Goal: Information Seeking & Learning: Learn about a topic

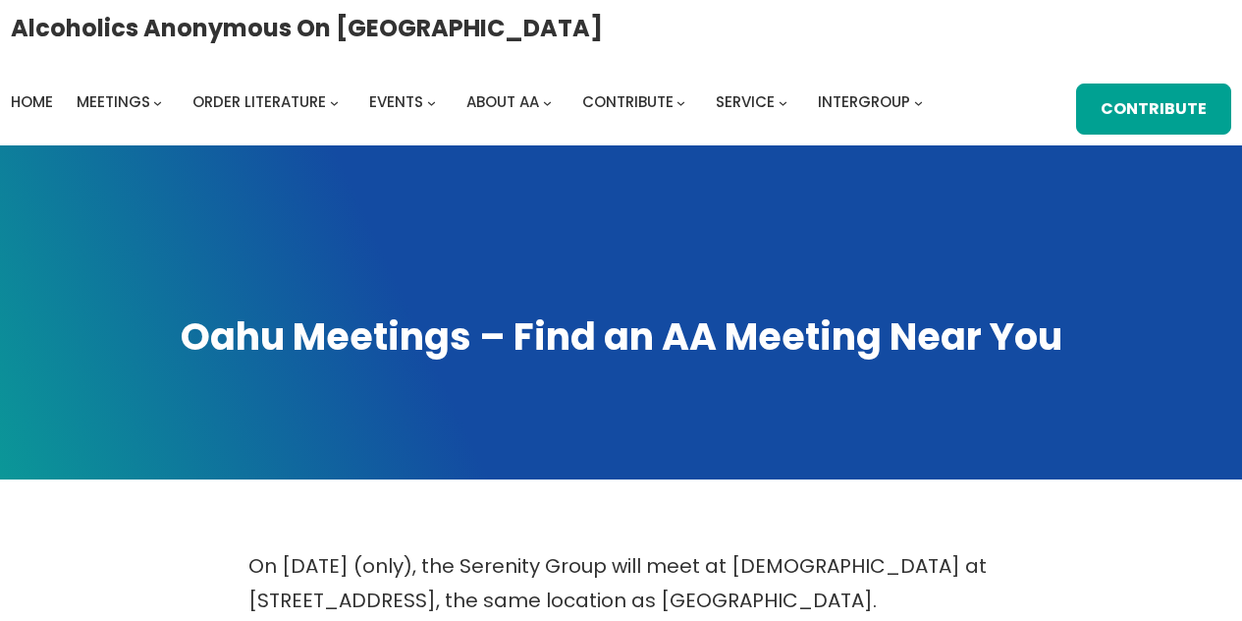
scroll to position [859, 0]
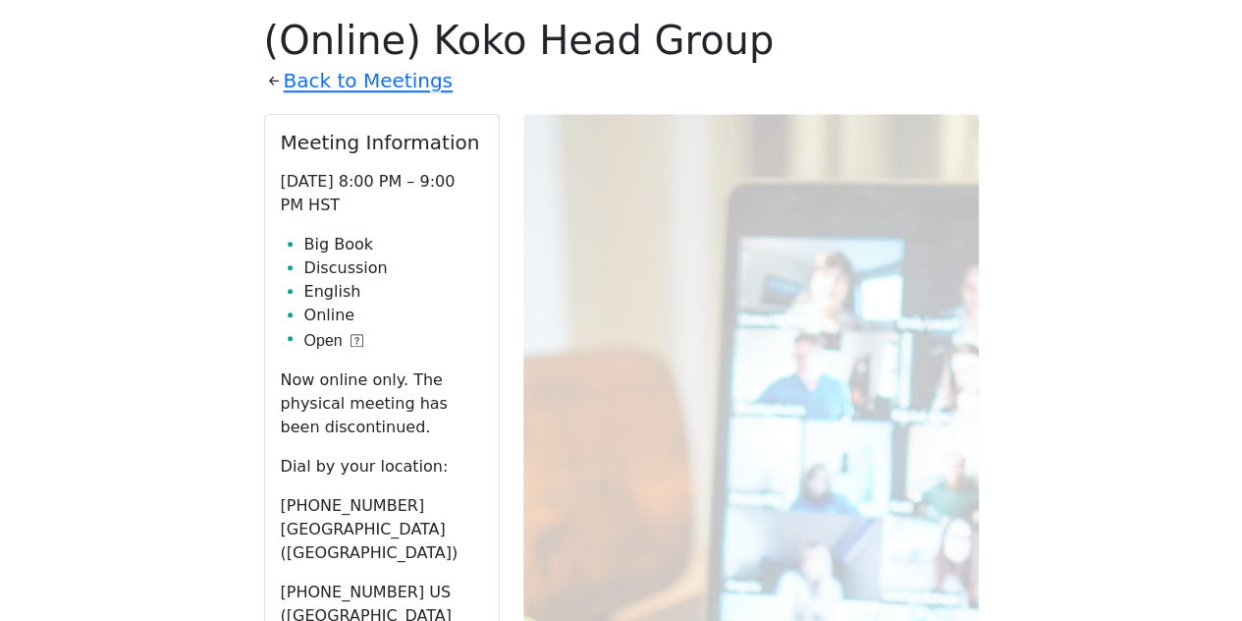
click at [361, 81] on link "Back to Meetings" at bounding box center [368, 81] width 169 height 34
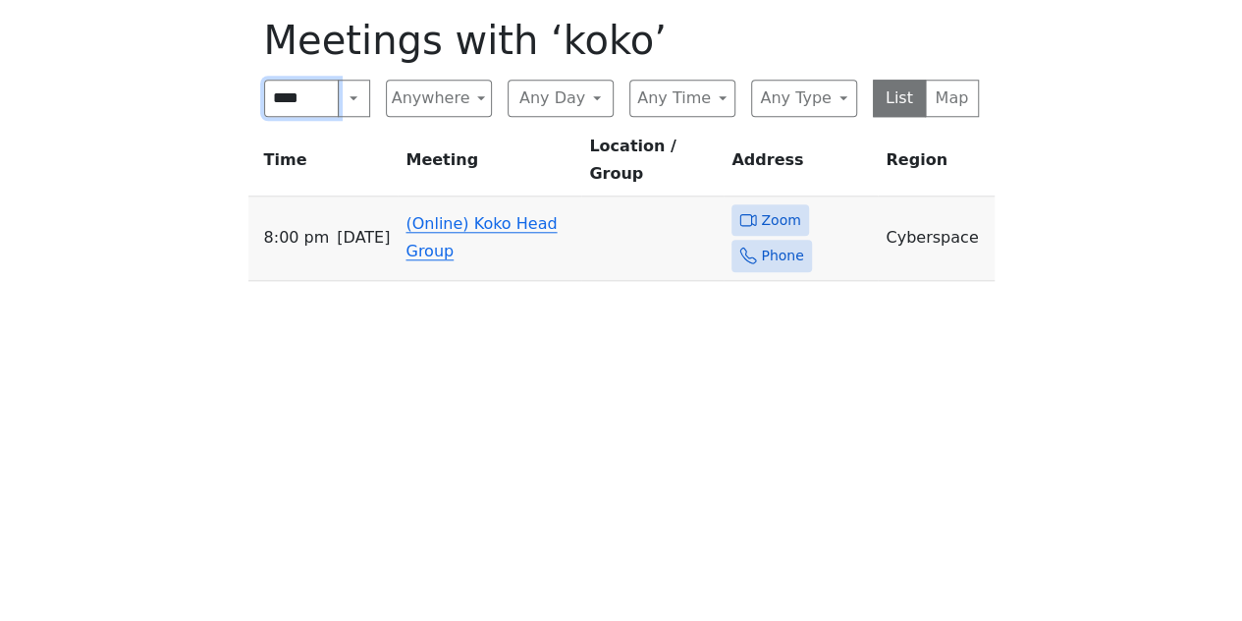
drag, startPoint x: 315, startPoint y: 103, endPoint x: 269, endPoint y: 99, distance: 46.3
click at [269, 99] on input "****" at bounding box center [302, 98] width 76 height 37
click at [902, 96] on button "List" at bounding box center [900, 98] width 54 height 37
click at [477, 96] on button "Anywhere" at bounding box center [439, 98] width 106 height 37
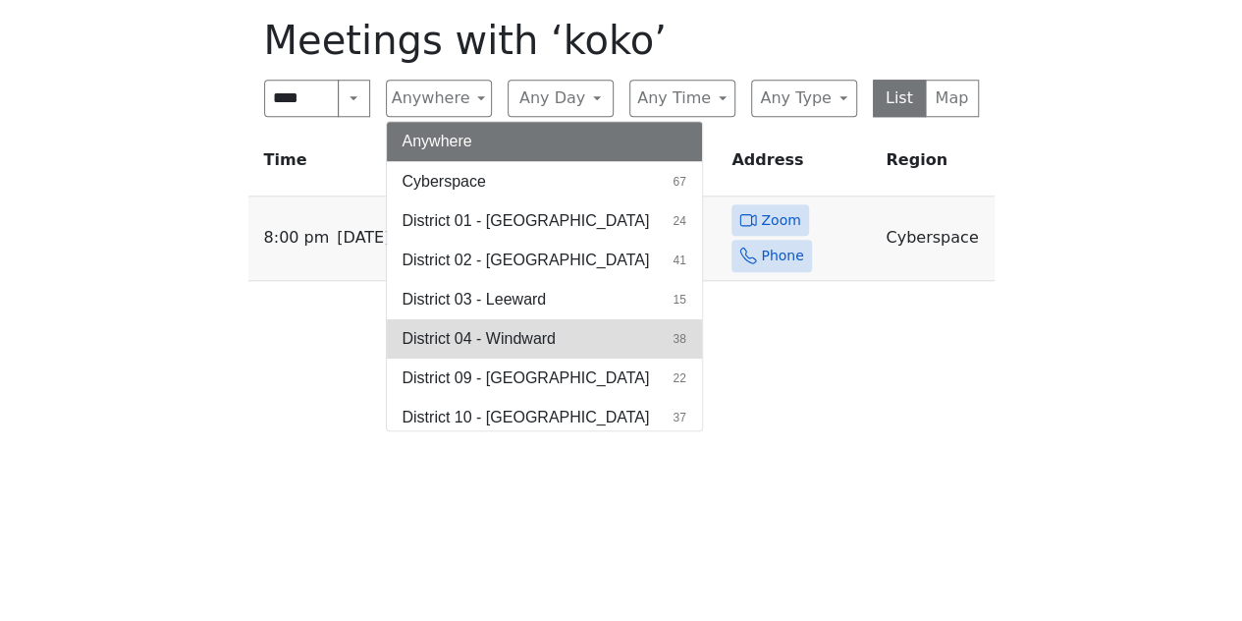
click at [462, 342] on span "District 04 - Windward" at bounding box center [479, 339] width 153 height 24
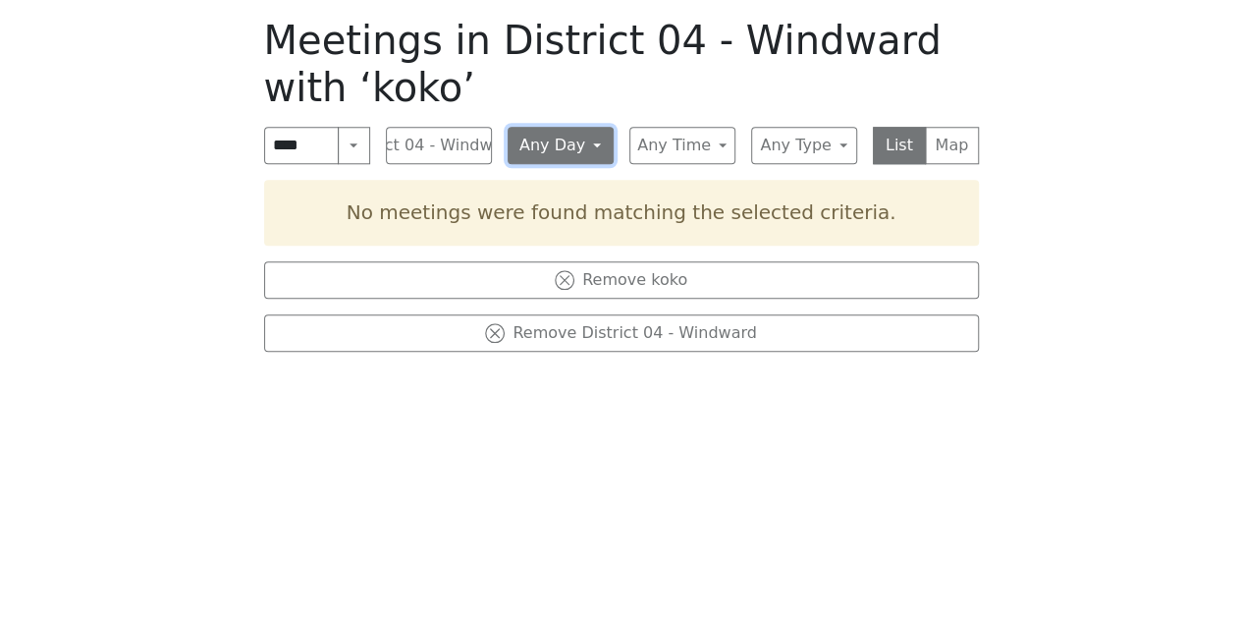
click at [589, 141] on button "Any Day" at bounding box center [561, 145] width 106 height 37
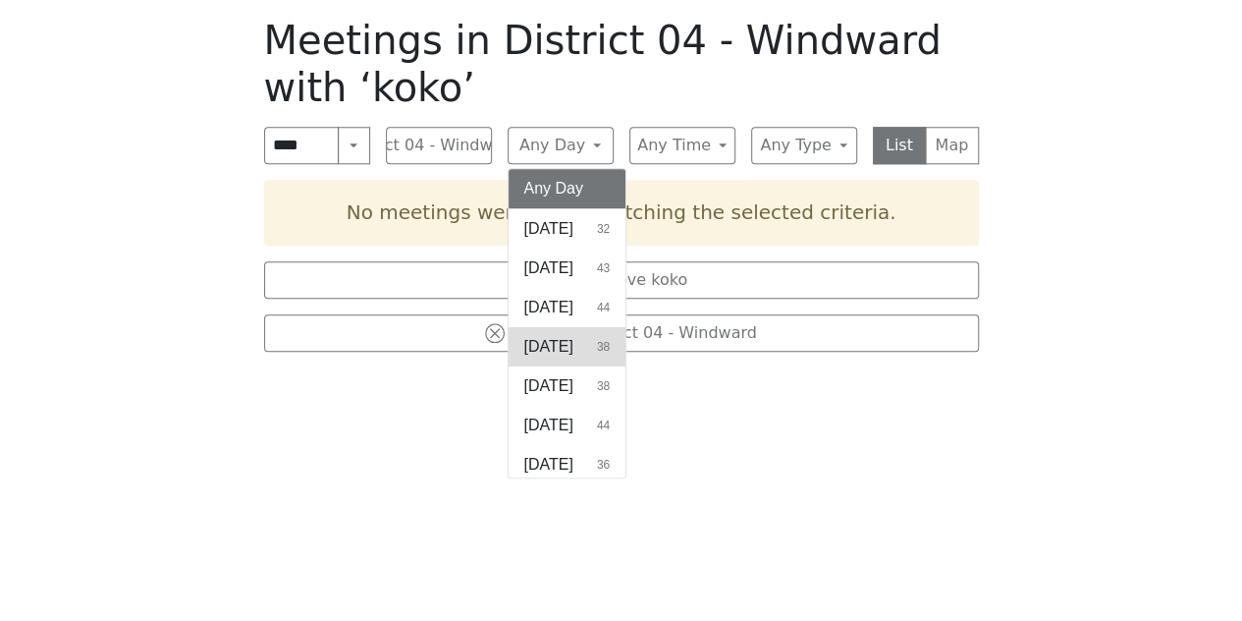
click at [563, 350] on span "[DATE]" at bounding box center [548, 347] width 49 height 24
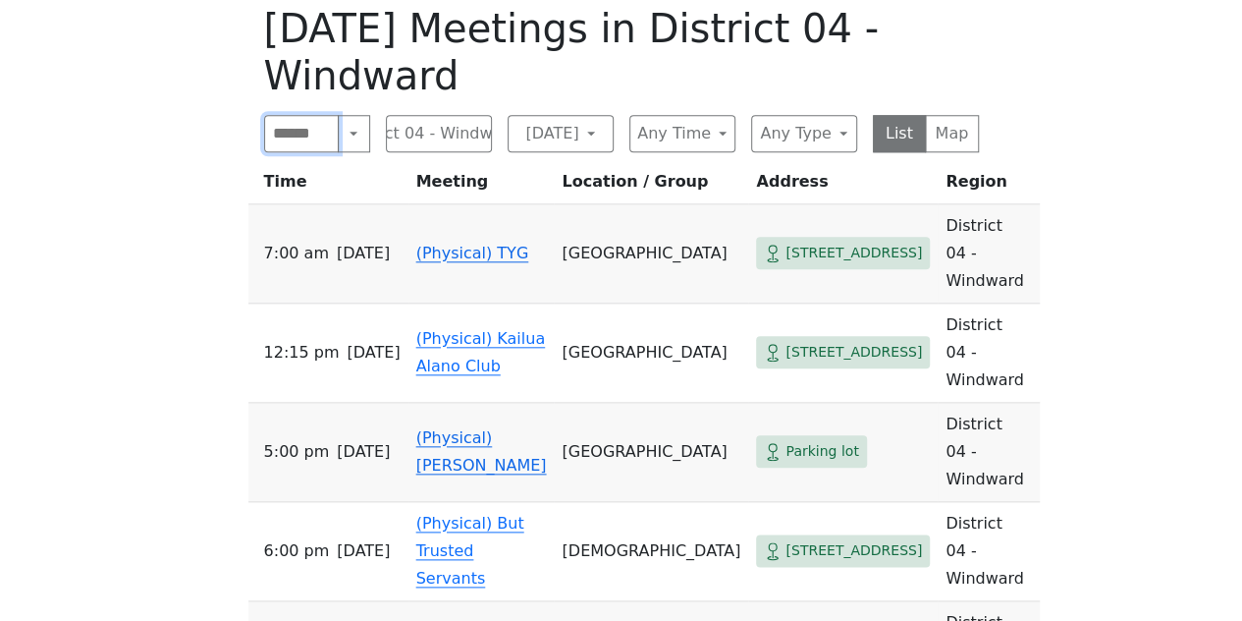
scroll to position [805, 0]
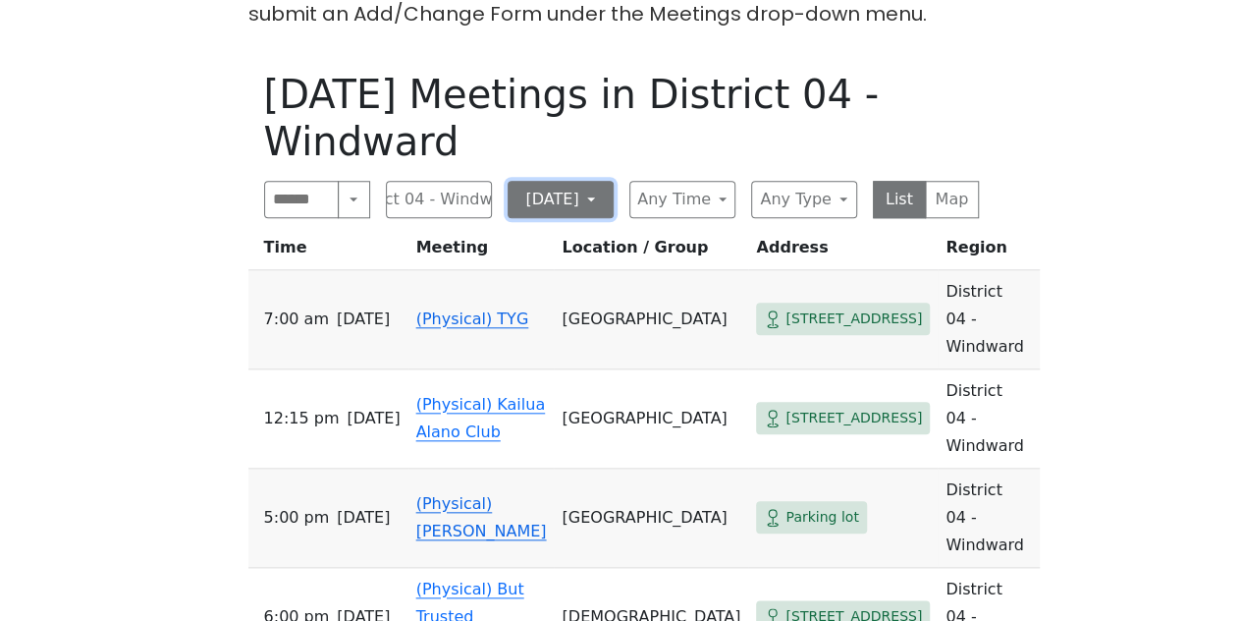
click at [583, 205] on button "[DATE]" at bounding box center [561, 199] width 106 height 37
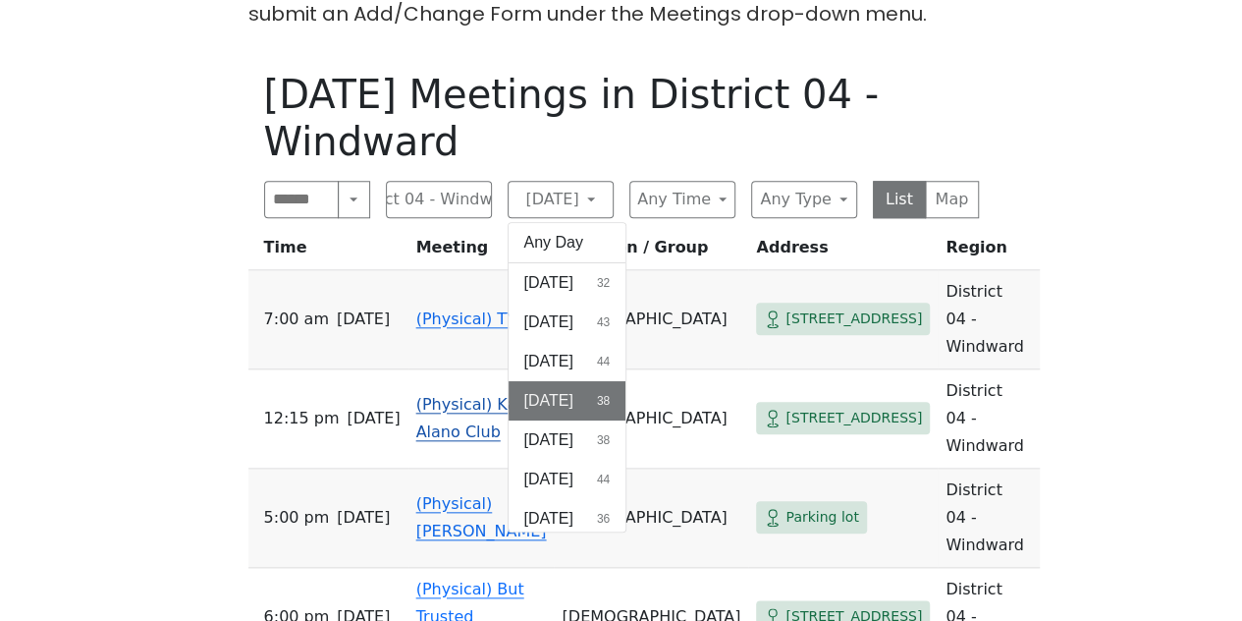
click at [563, 354] on span "[DATE]" at bounding box center [548, 362] width 49 height 24
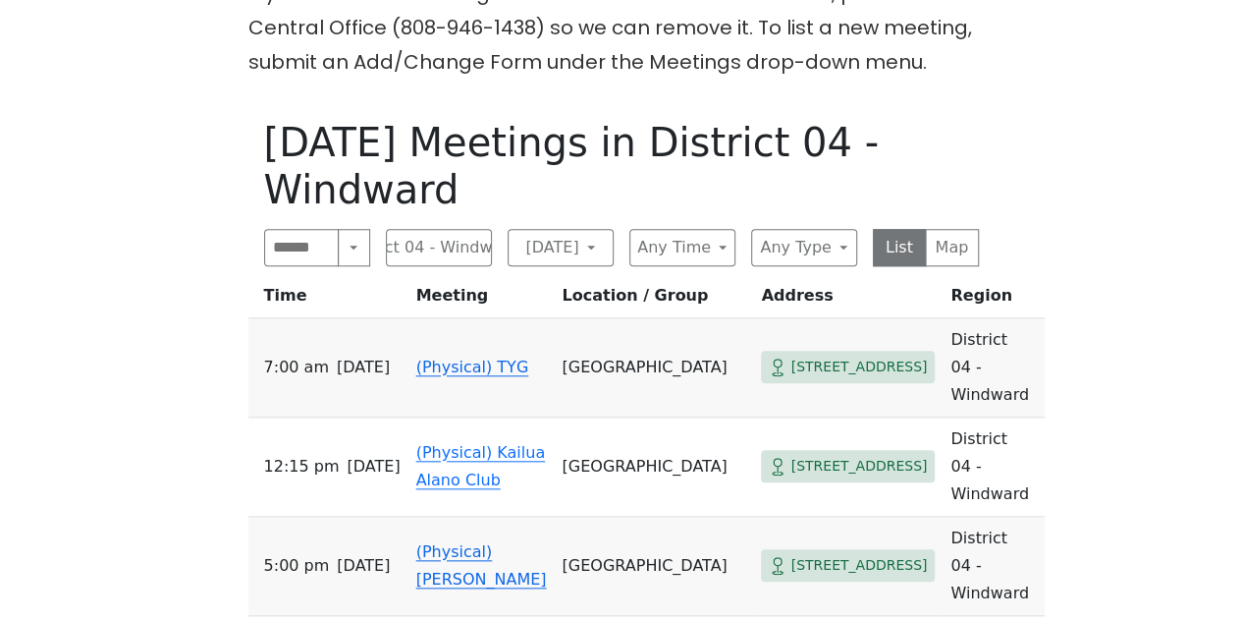
scroll to position [743, 0]
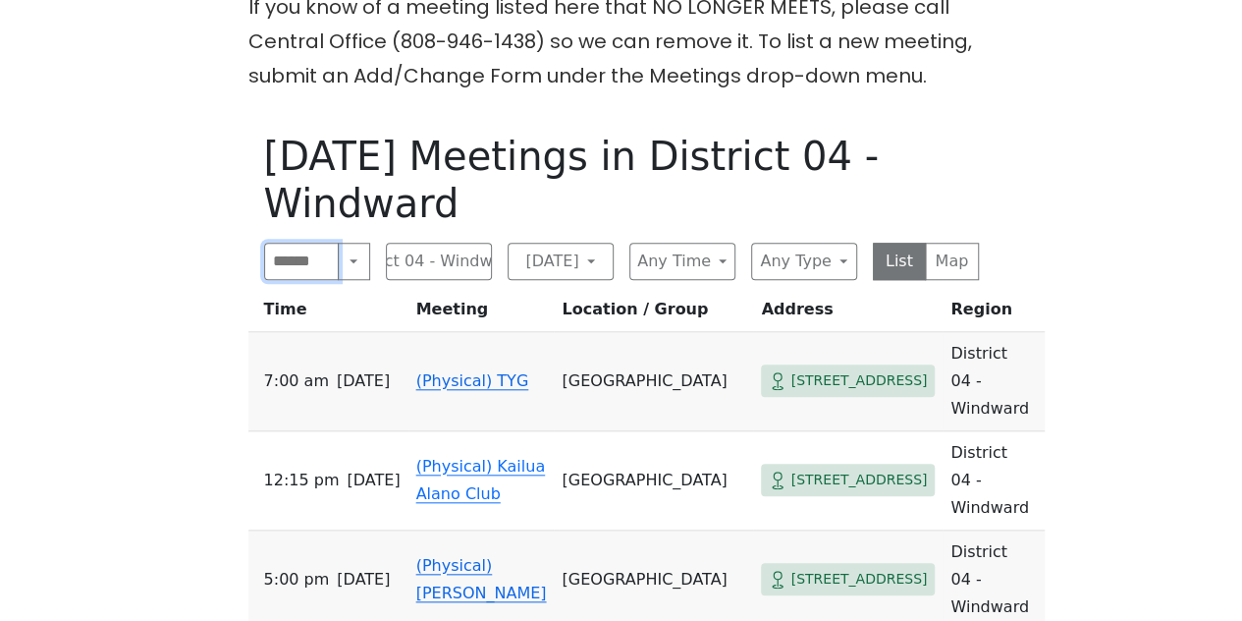
click at [312, 243] on input "Search" at bounding box center [302, 261] width 76 height 37
click at [448, 243] on button "District 04 - Windward" at bounding box center [439, 261] width 106 height 37
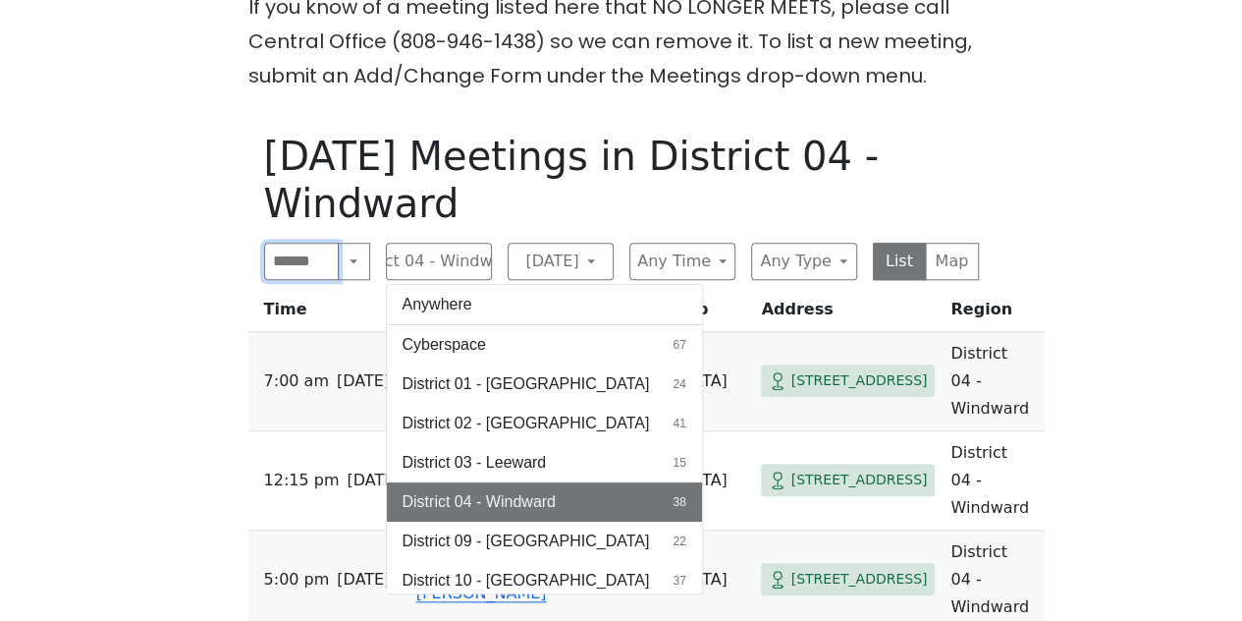
click at [318, 243] on input "Search" at bounding box center [302, 261] width 76 height 37
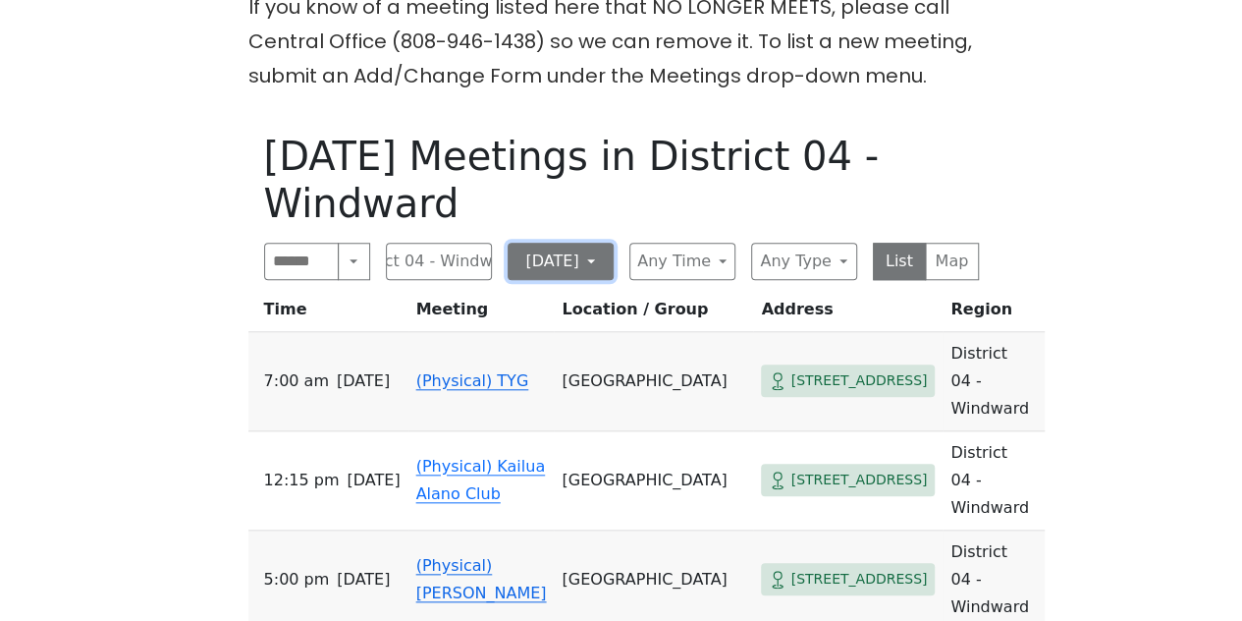
click at [594, 243] on button "[DATE]" at bounding box center [561, 261] width 106 height 37
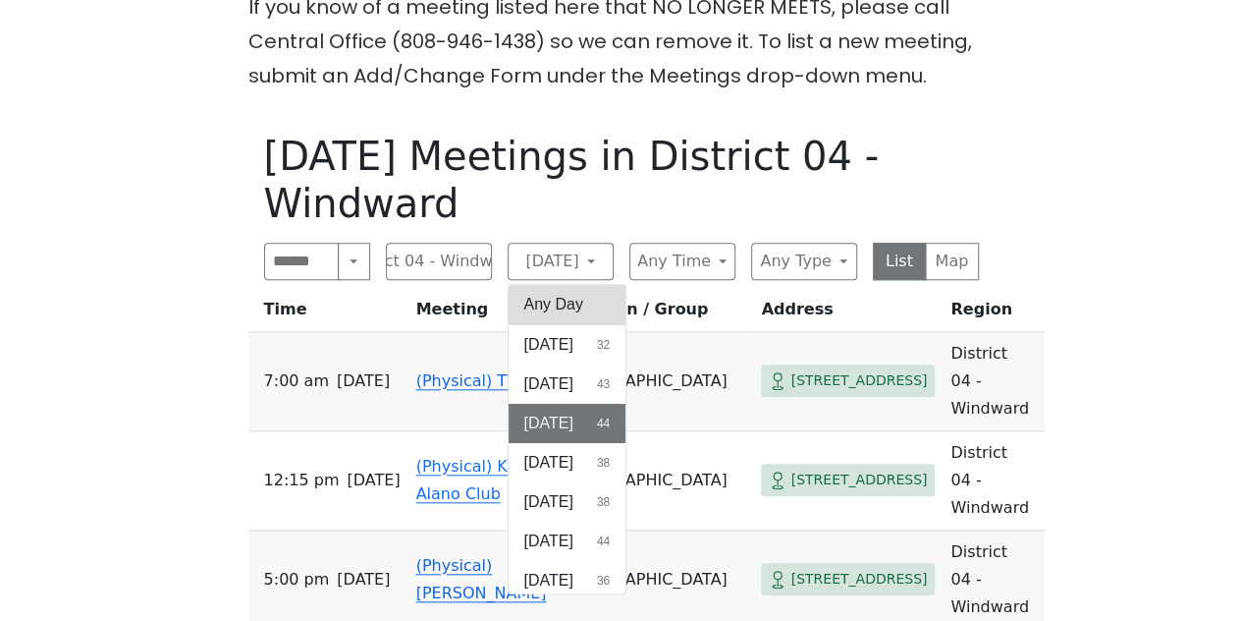
click at [593, 285] on button "Any Day" at bounding box center [568, 304] width 118 height 39
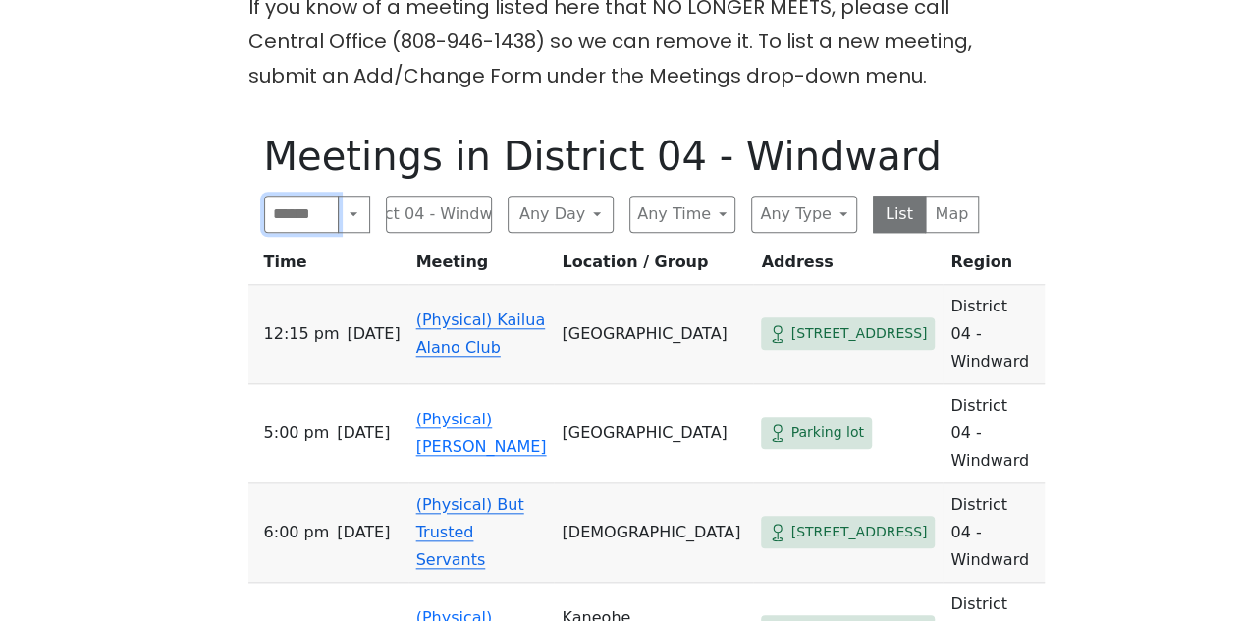
click at [326, 217] on input "Search" at bounding box center [302, 213] width 76 height 37
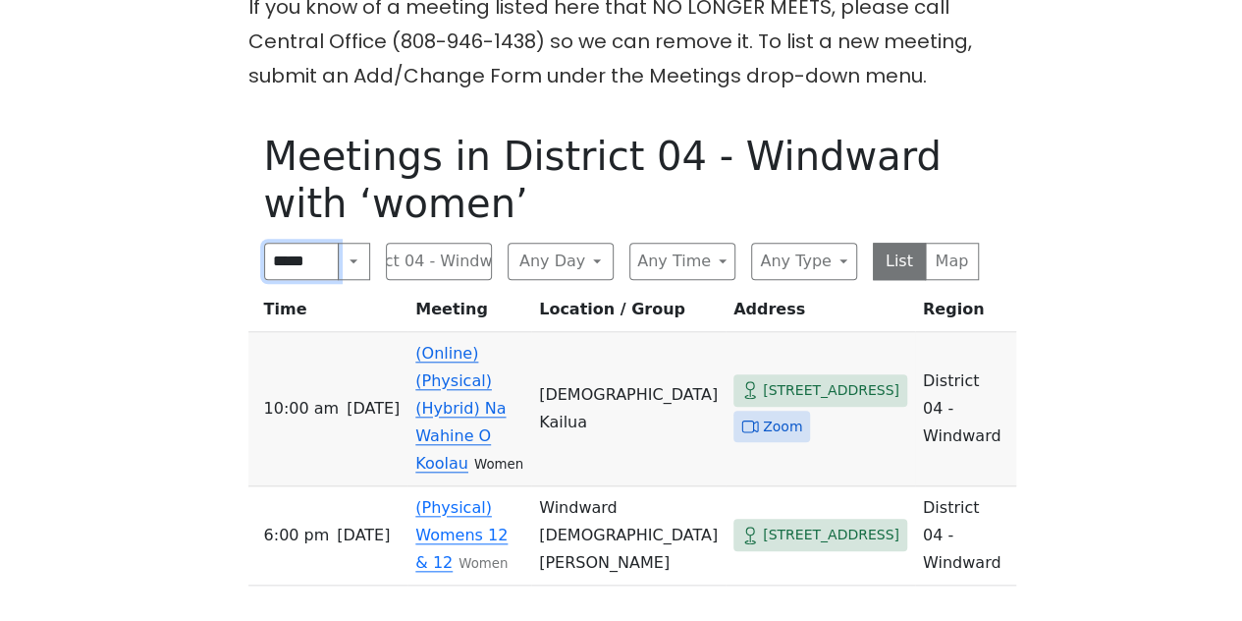
type input "*****"
click at [350, 260] on button "Search" at bounding box center [353, 261] width 31 height 37
drag, startPoint x: 323, startPoint y: 260, endPoint x: 253, endPoint y: 262, distance: 69.7
click at [253, 262] on div "Meetings in [GEOGRAPHIC_DATA] 04 - Windward with ‘women’ ***** Search Near Loca…" at bounding box center [621, 427] width 746 height 621
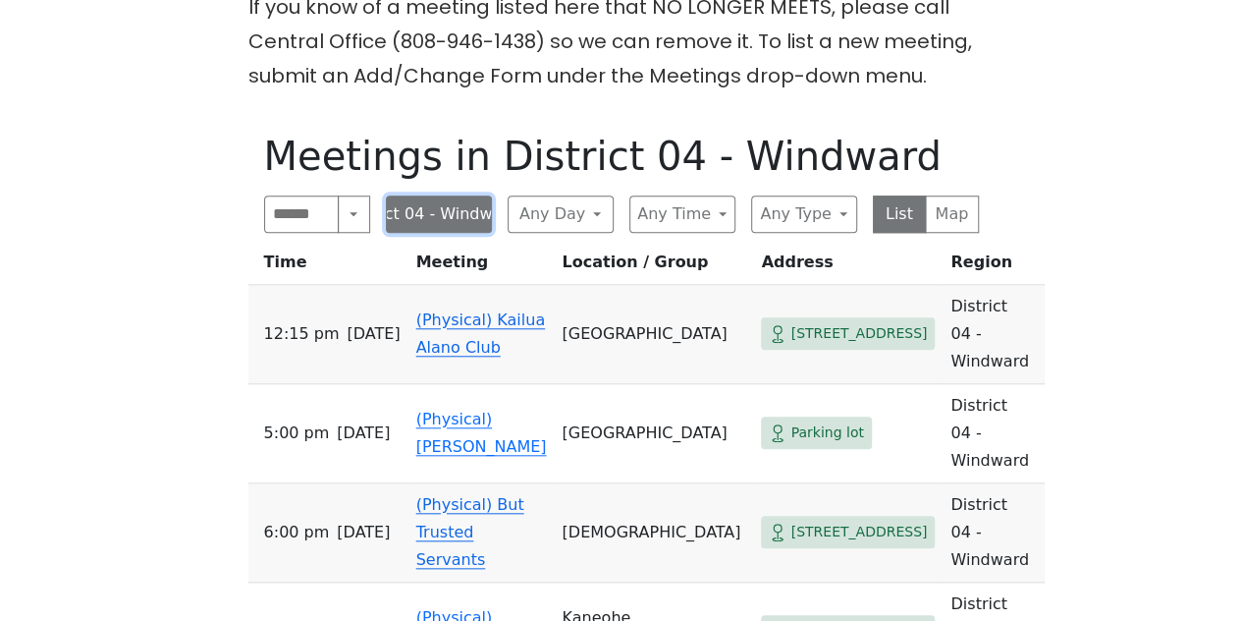
click at [464, 223] on button "District 04 - Windward" at bounding box center [439, 213] width 106 height 37
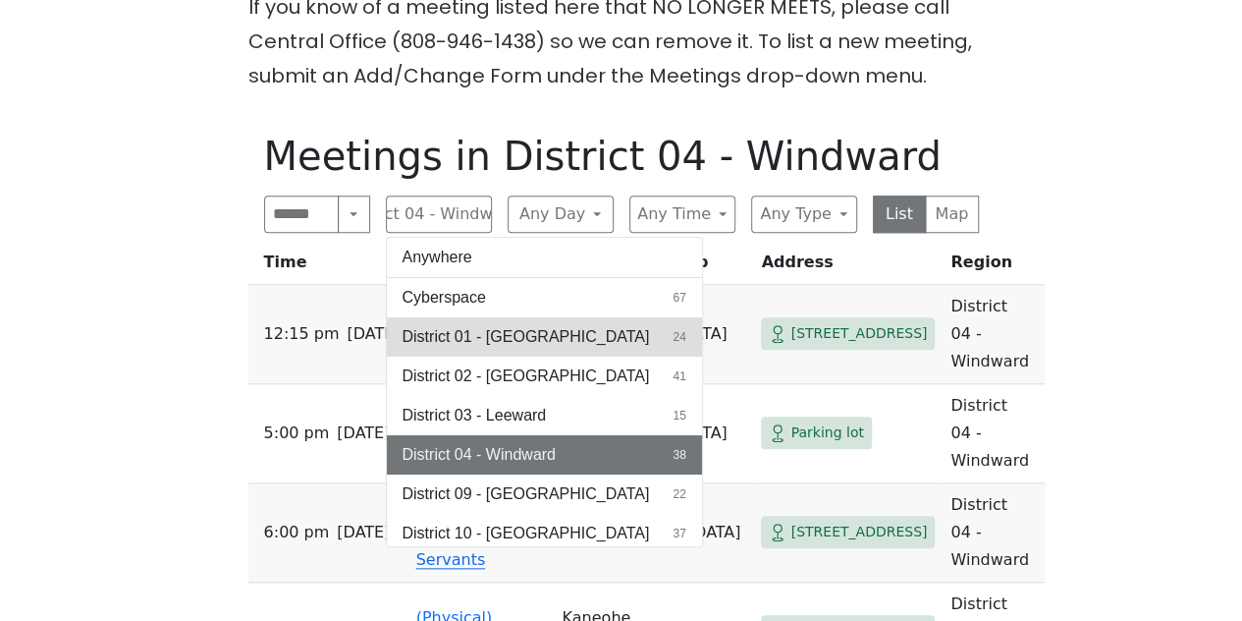
click at [469, 332] on span "District 01 - [GEOGRAPHIC_DATA]" at bounding box center [526, 337] width 247 height 24
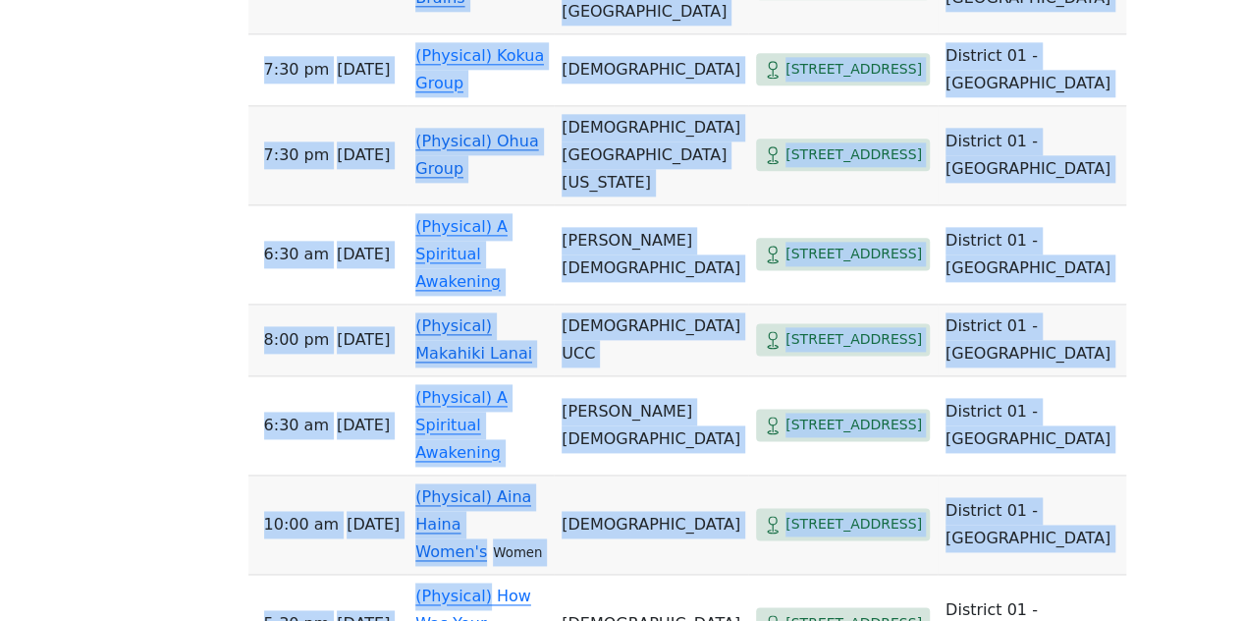
scroll to position [1191, 0]
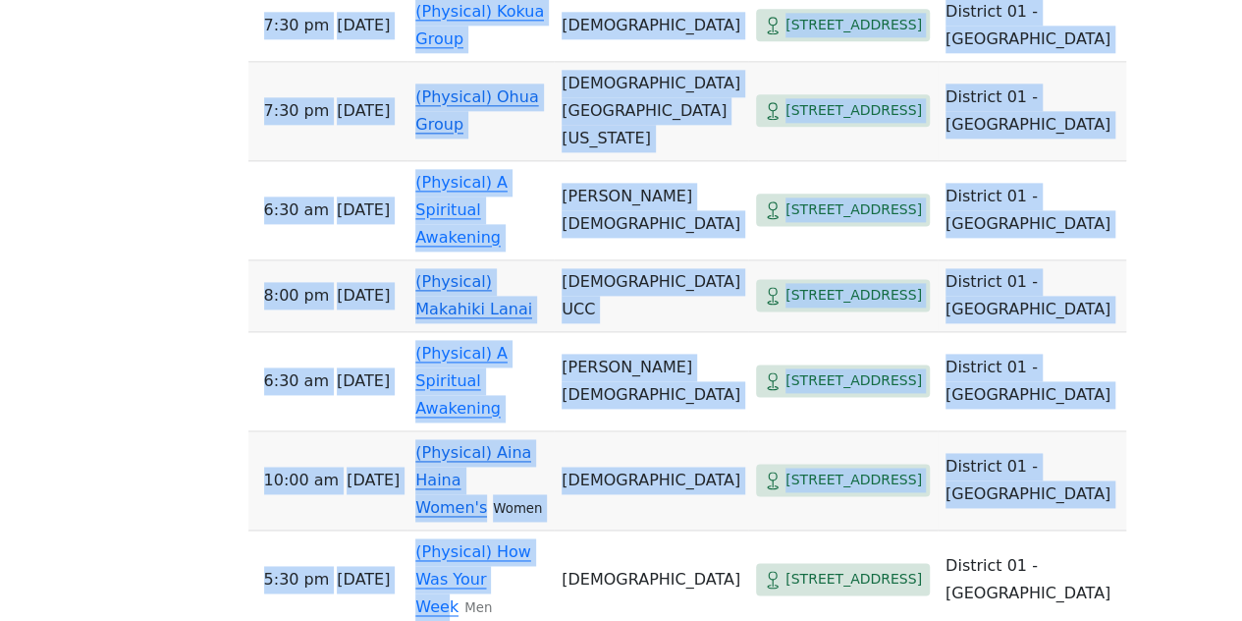
drag, startPoint x: 421, startPoint y: 91, endPoint x: 487, endPoint y: 615, distance: 527.4
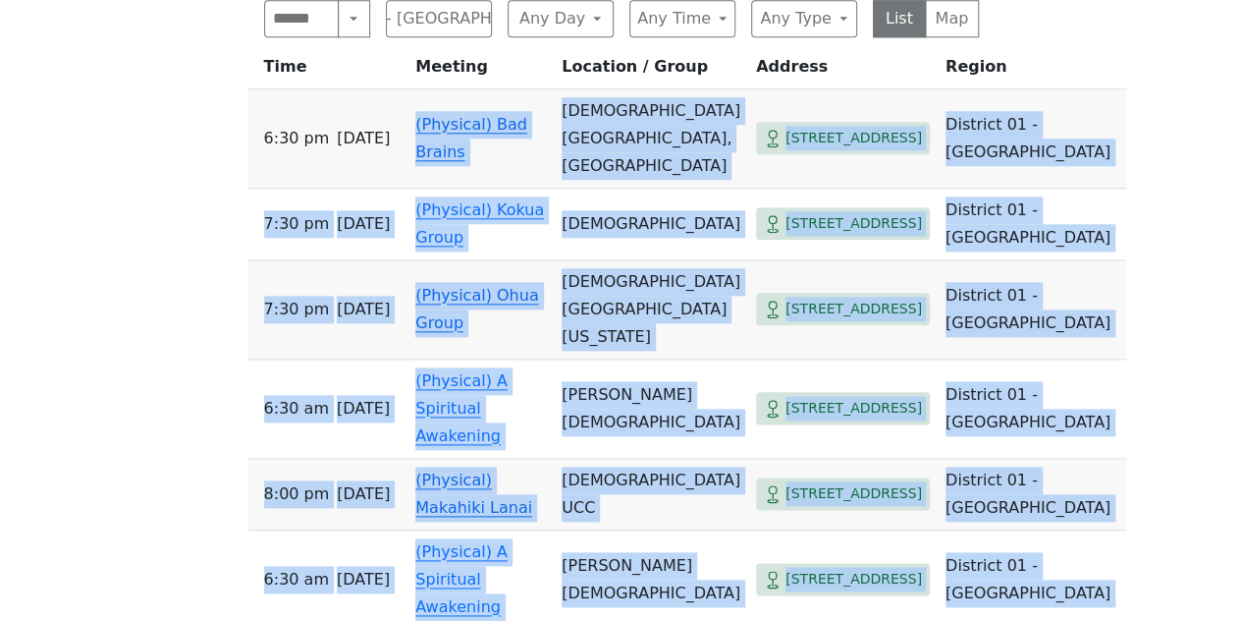
scroll to position [973, 0]
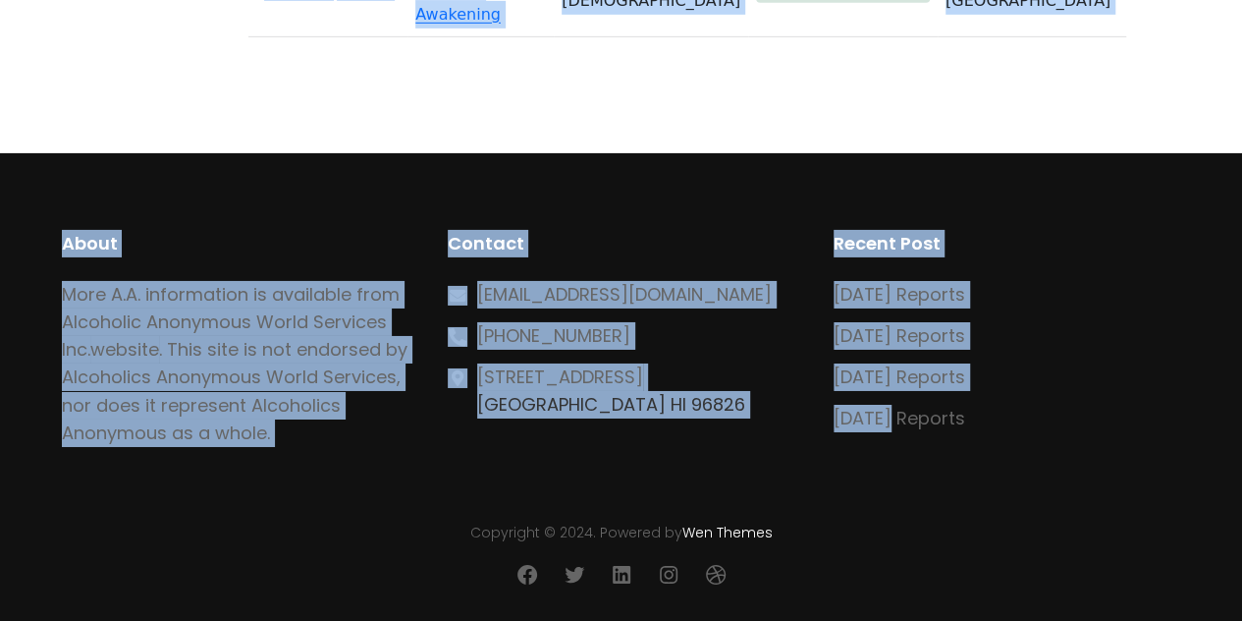
scroll to position [3363, 0]
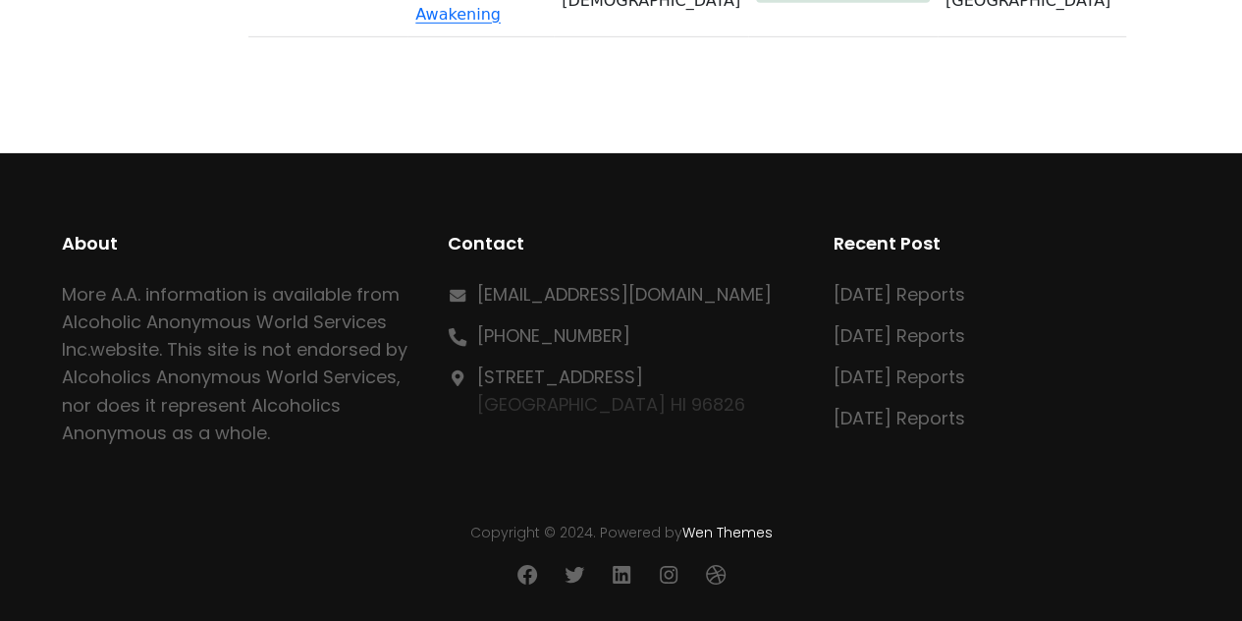
drag, startPoint x: 254, startPoint y: 99, endPoint x: 1003, endPoint y: 72, distance: 749.7
copy thead "Time Meeting Location / Group Address Region"
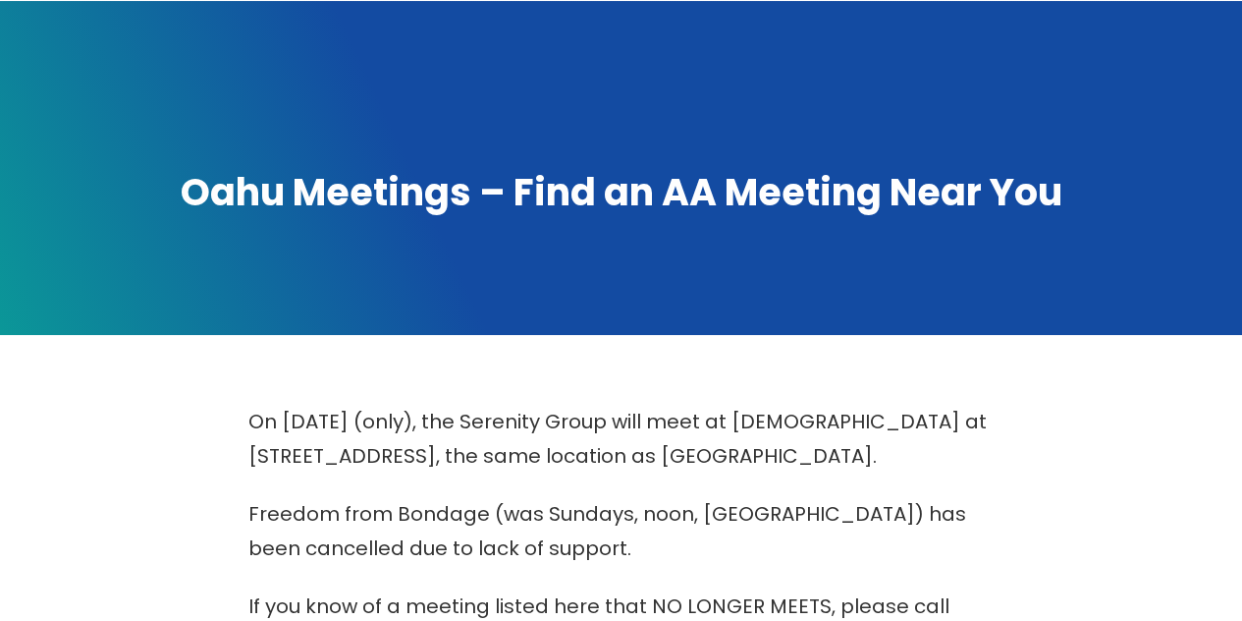
scroll to position [135, 0]
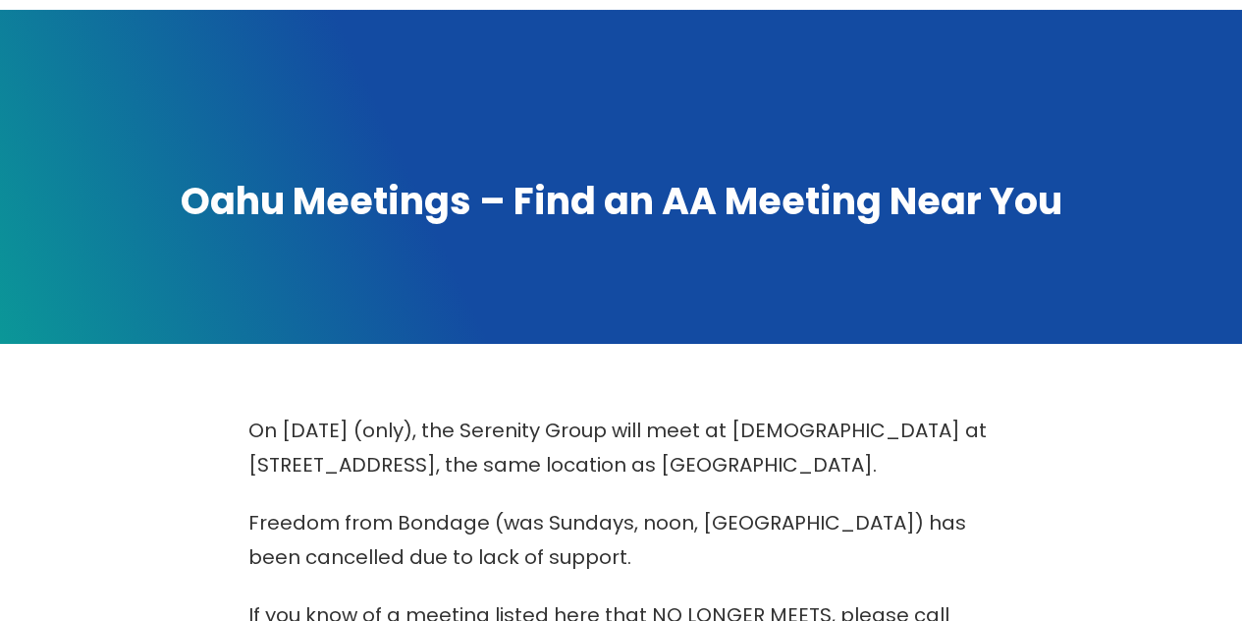
scroll to position [743, 0]
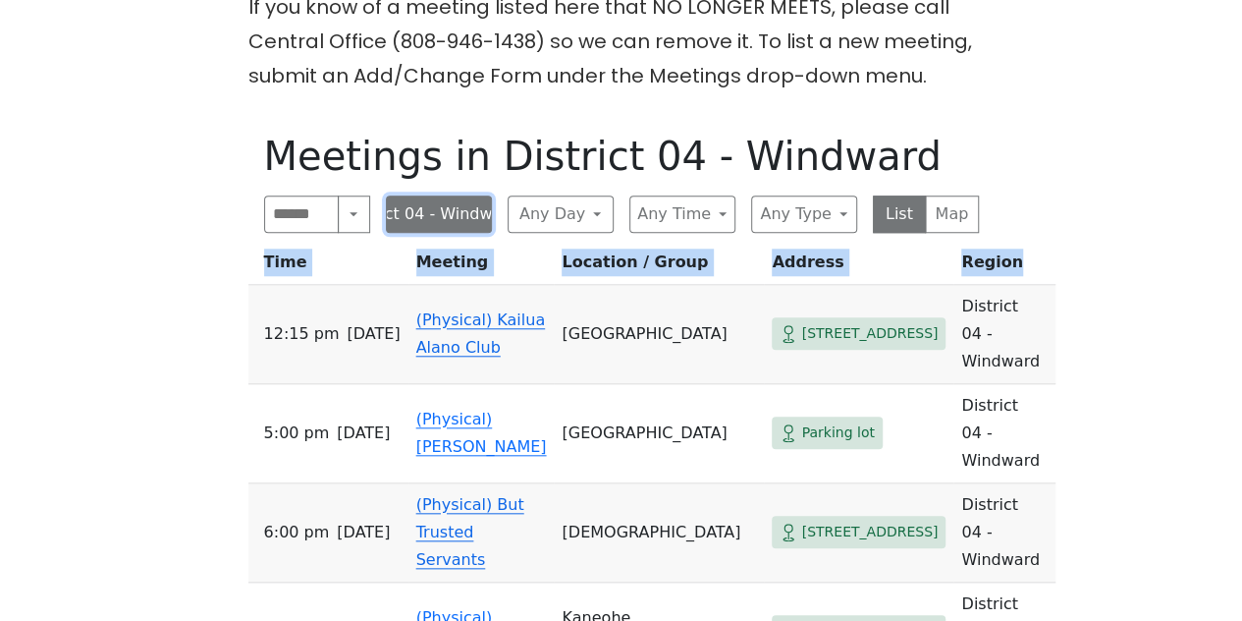
click at [435, 212] on button "District 04 - Windward" at bounding box center [439, 213] width 106 height 37
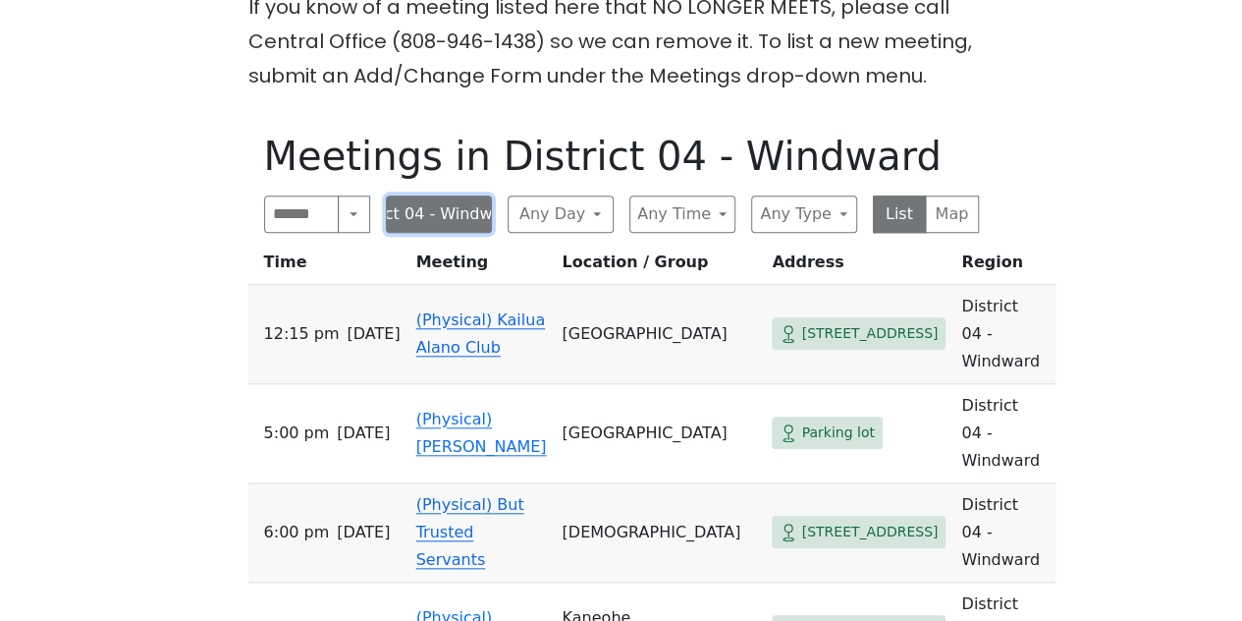
click at [470, 217] on button "District 04 - Windward" at bounding box center [439, 213] width 106 height 37
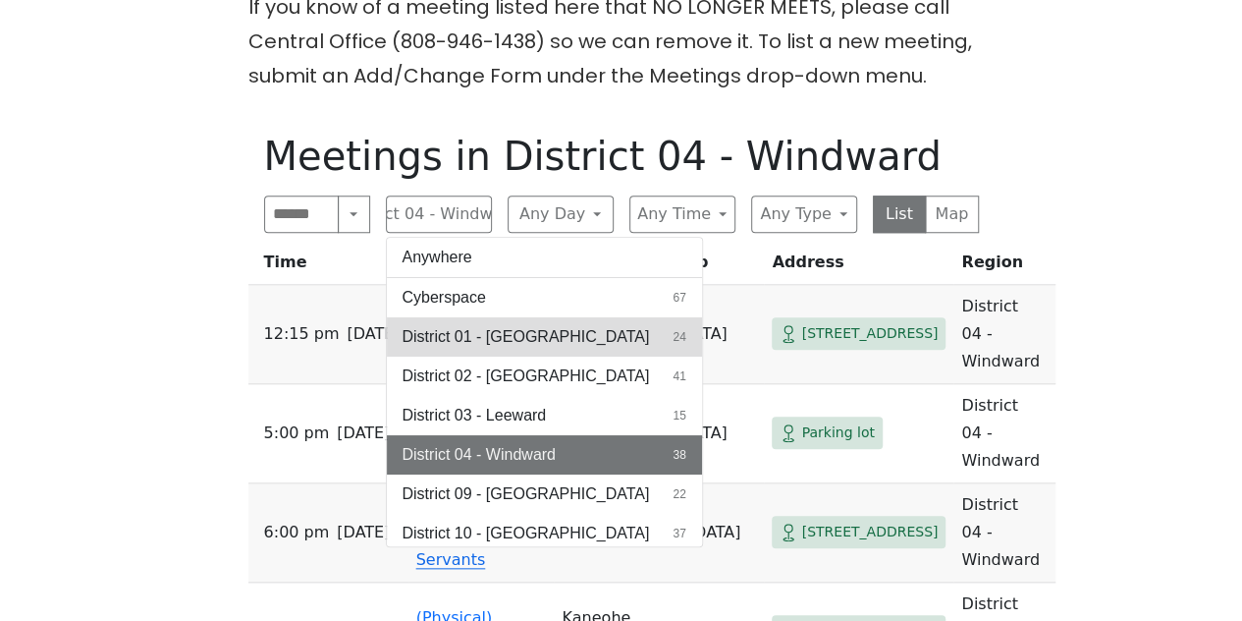
click at [470, 333] on span "District 01 - [GEOGRAPHIC_DATA]" at bounding box center [526, 337] width 247 height 24
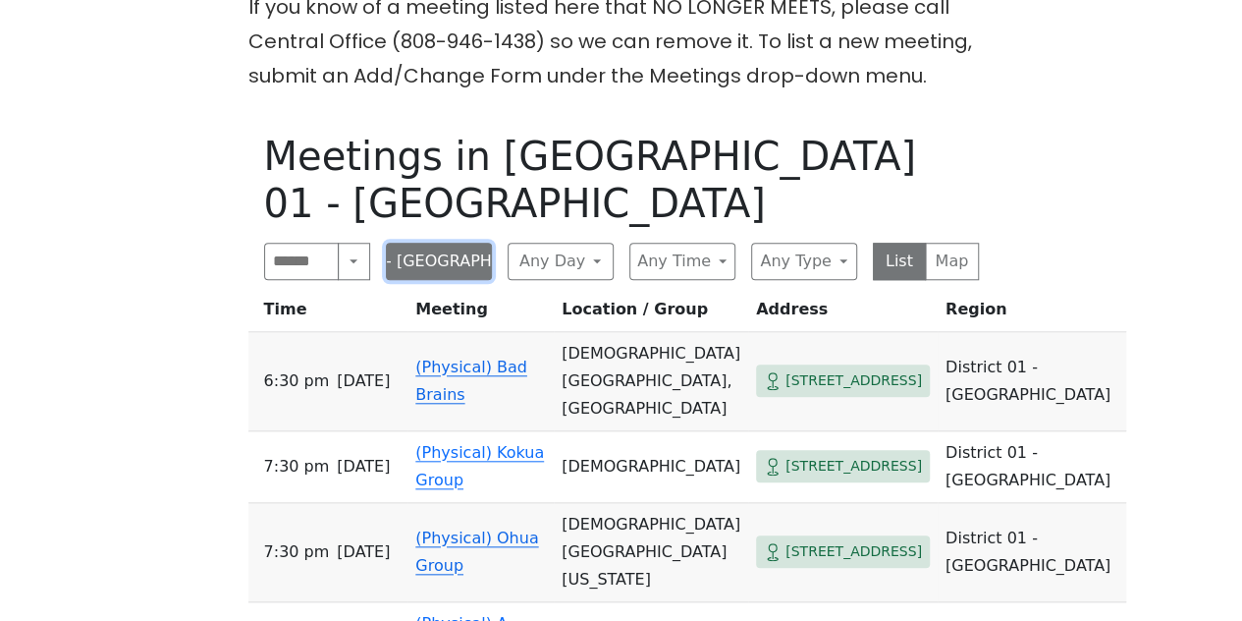
click at [461, 243] on button "District 01 - [GEOGRAPHIC_DATA]" at bounding box center [439, 261] width 106 height 37
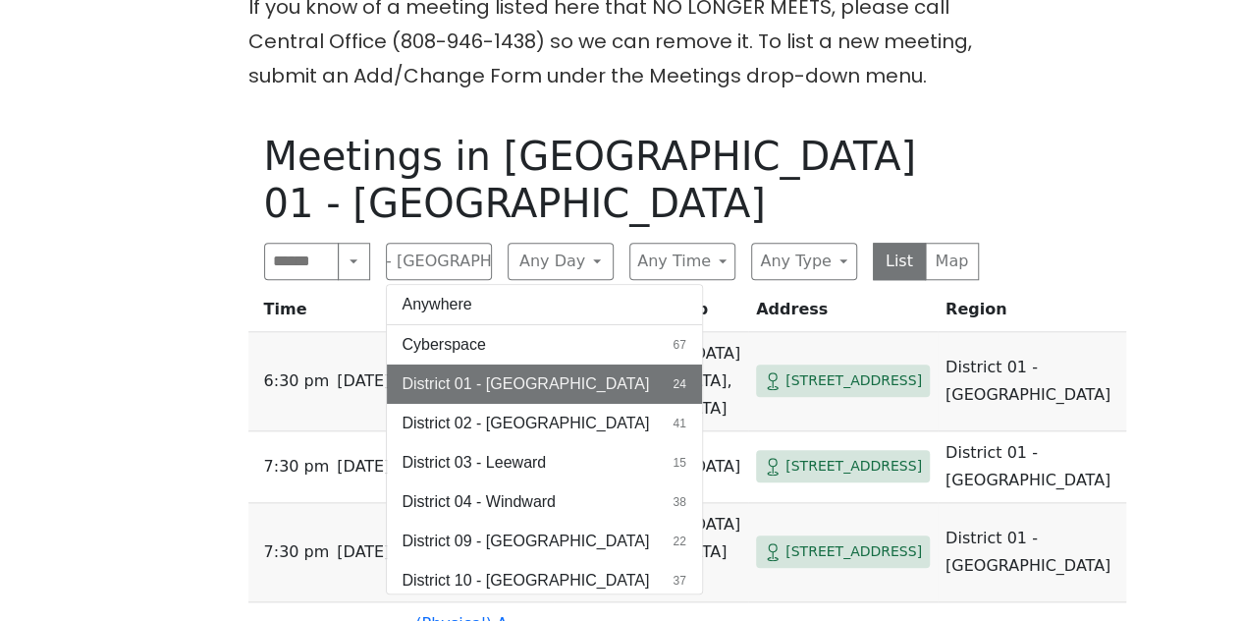
click at [460, 411] on span "District 02 - [GEOGRAPHIC_DATA]" at bounding box center [526, 423] width 247 height 24
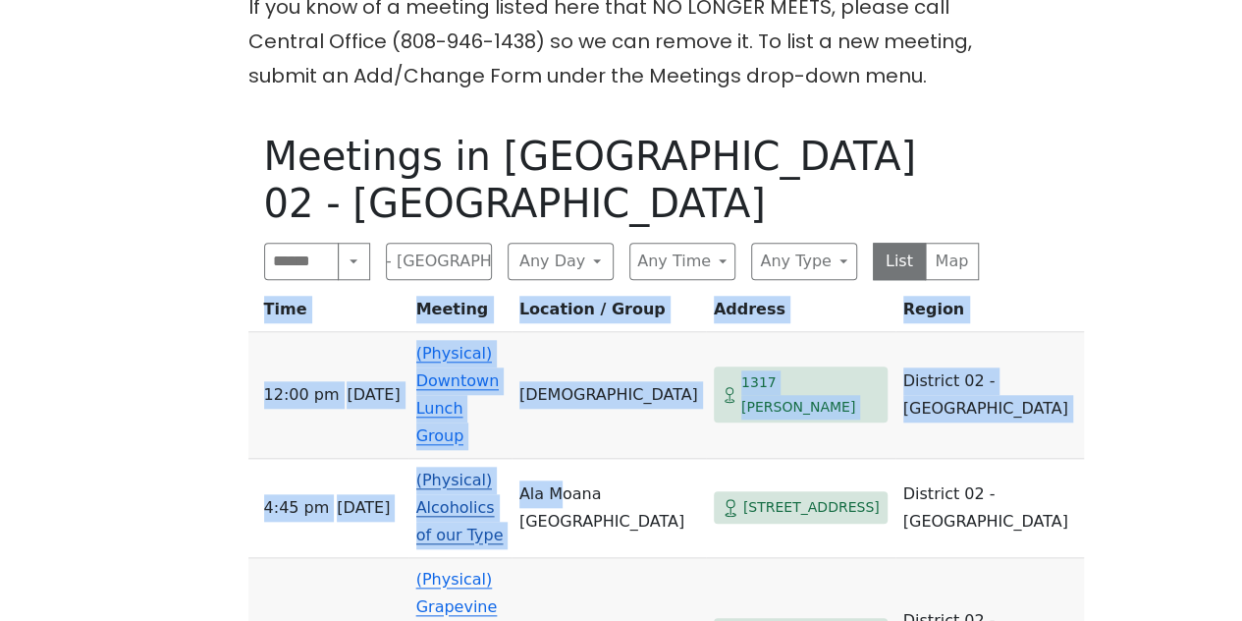
drag, startPoint x: 237, startPoint y: 331, endPoint x: 611, endPoint y: 402, distance: 380.7
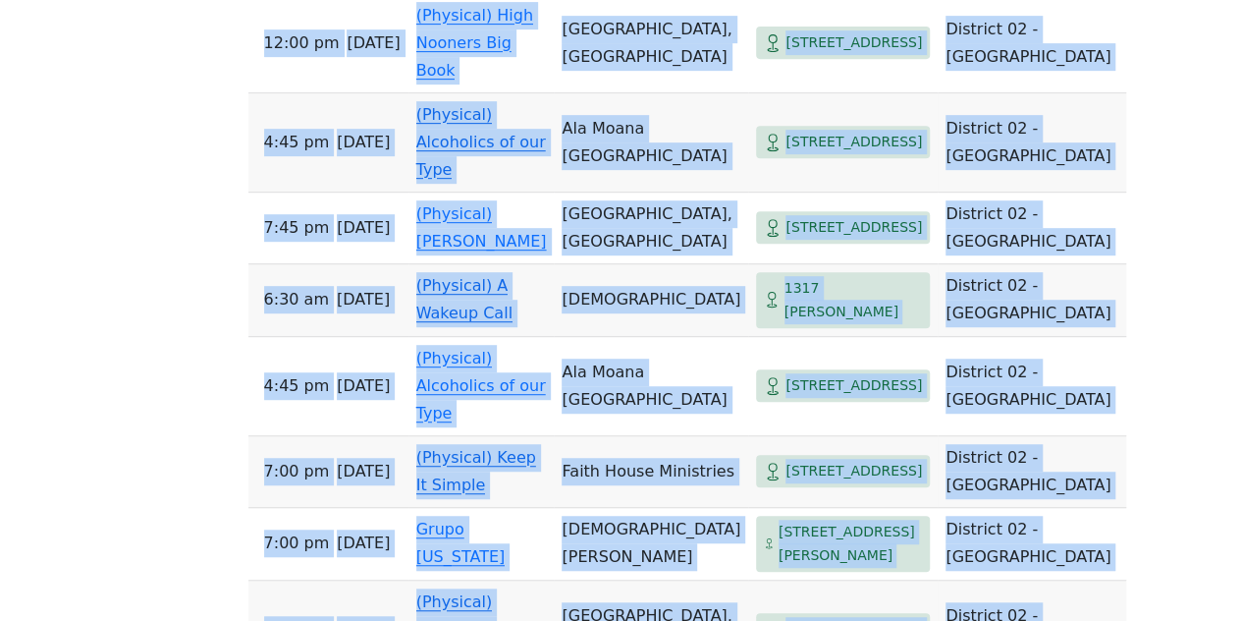
scroll to position [4178, 0]
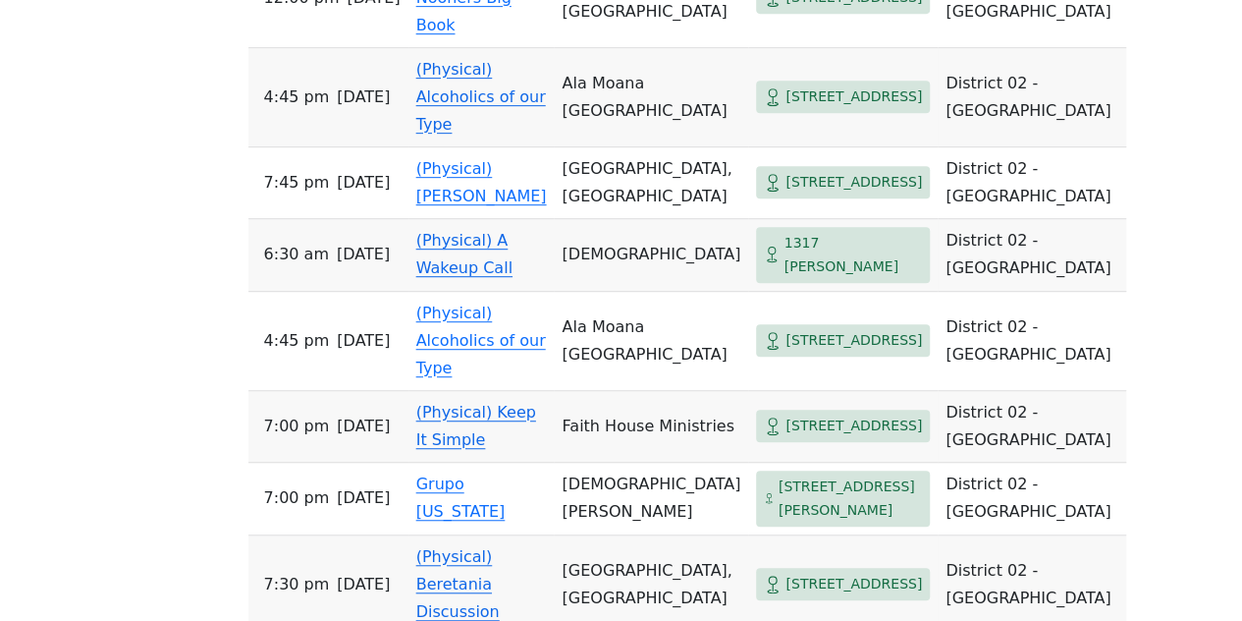
drag, startPoint x: 263, startPoint y: 331, endPoint x: 1120, endPoint y: 417, distance: 861.5
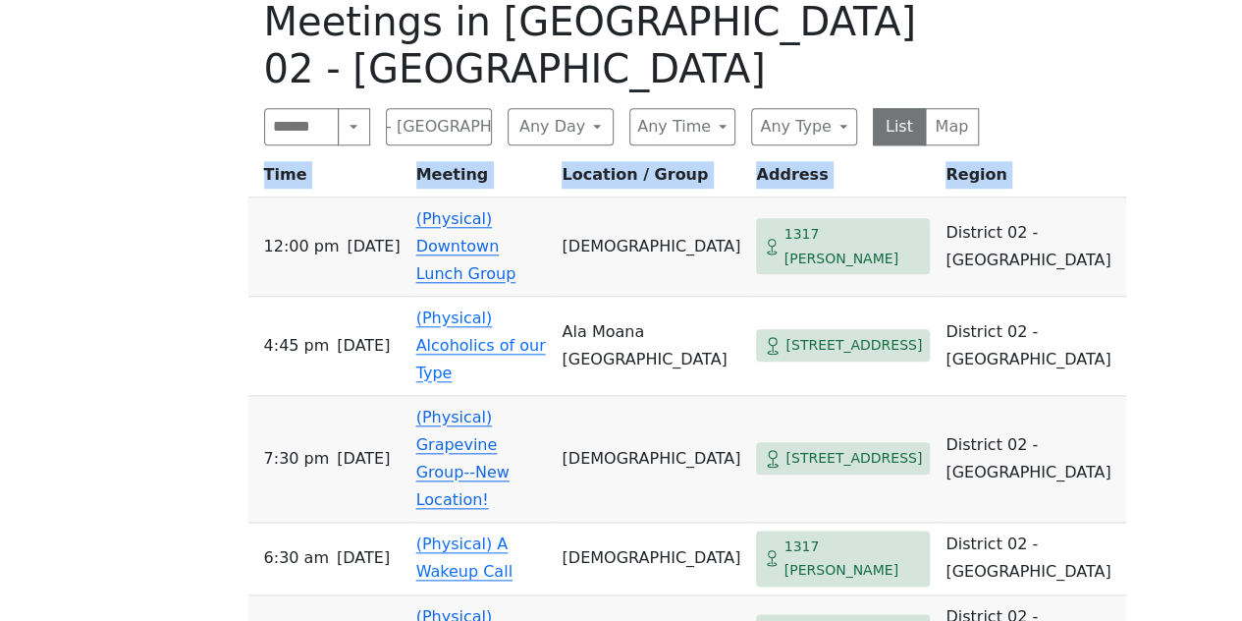
scroll to position [861, 0]
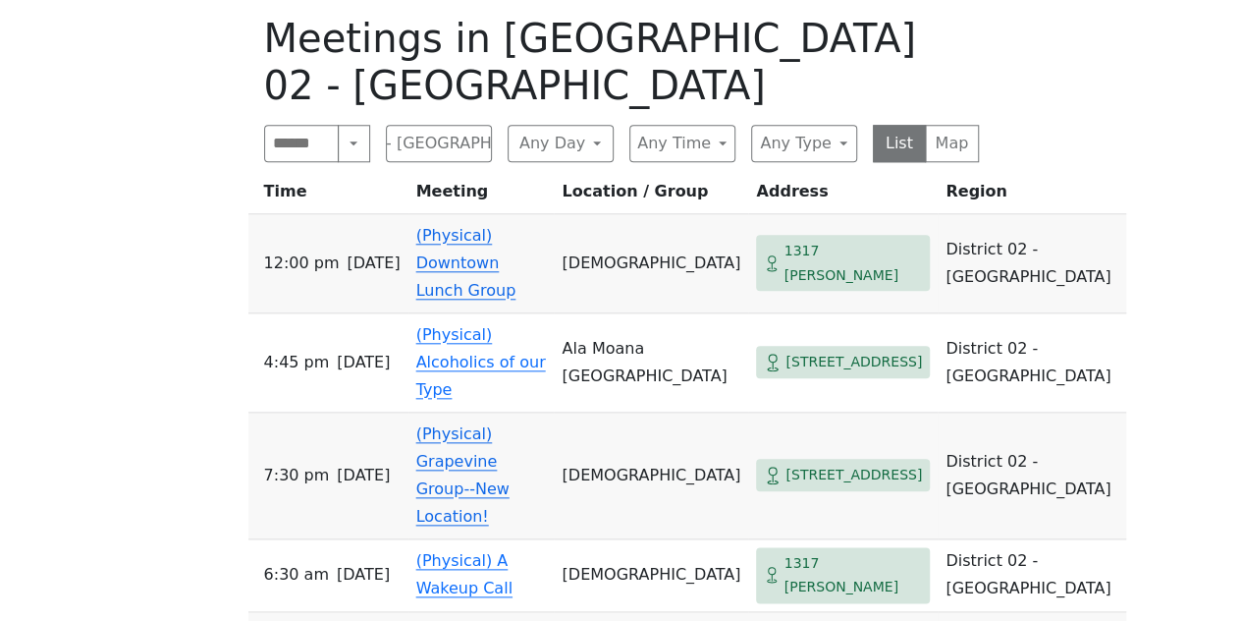
click at [448, 125] on button "District 02 - [GEOGRAPHIC_DATA]" at bounding box center [439, 143] width 106 height 37
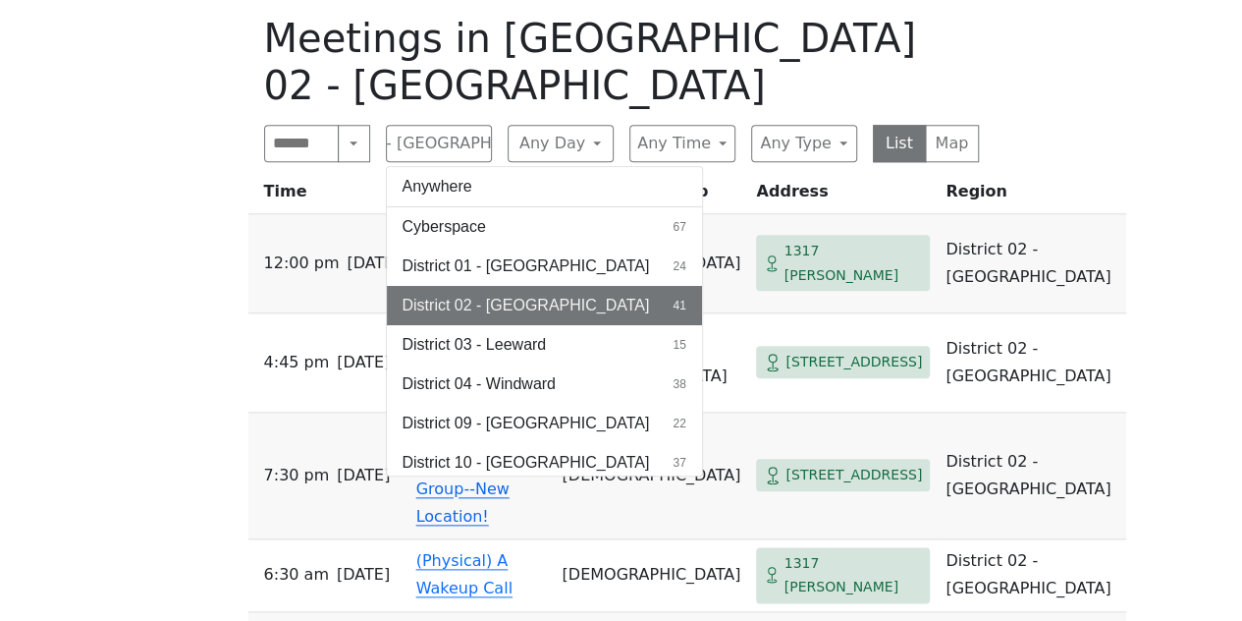
click at [433, 333] on span "District 03 - Leeward" at bounding box center [475, 345] width 144 height 24
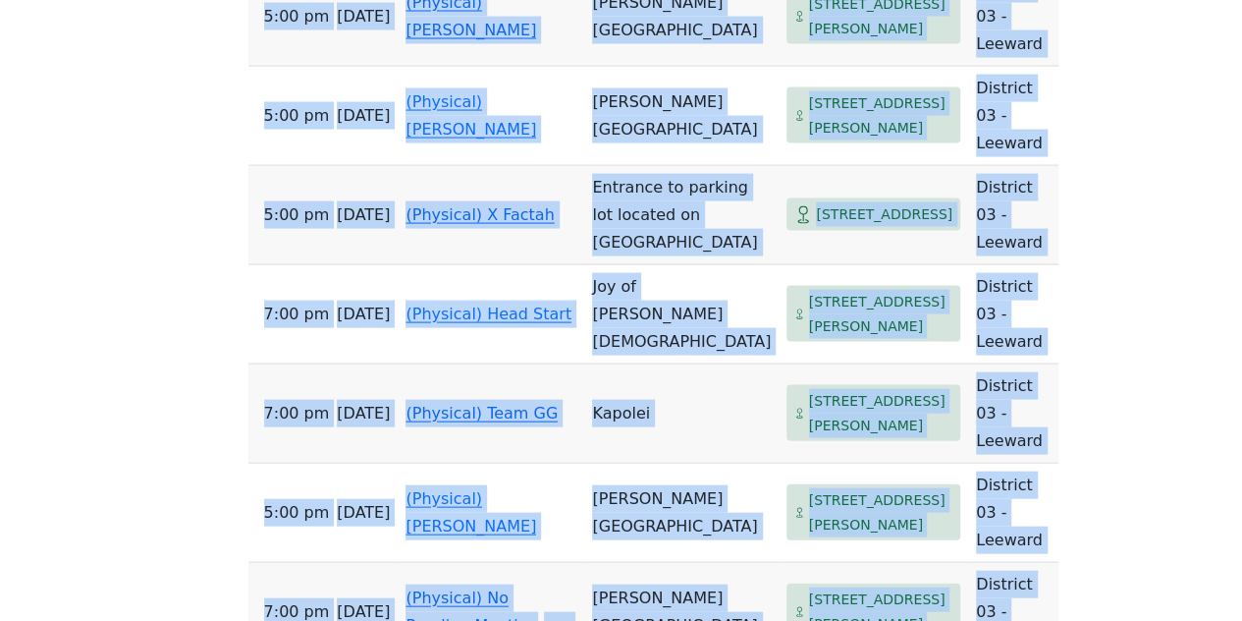
scroll to position [1950, 0]
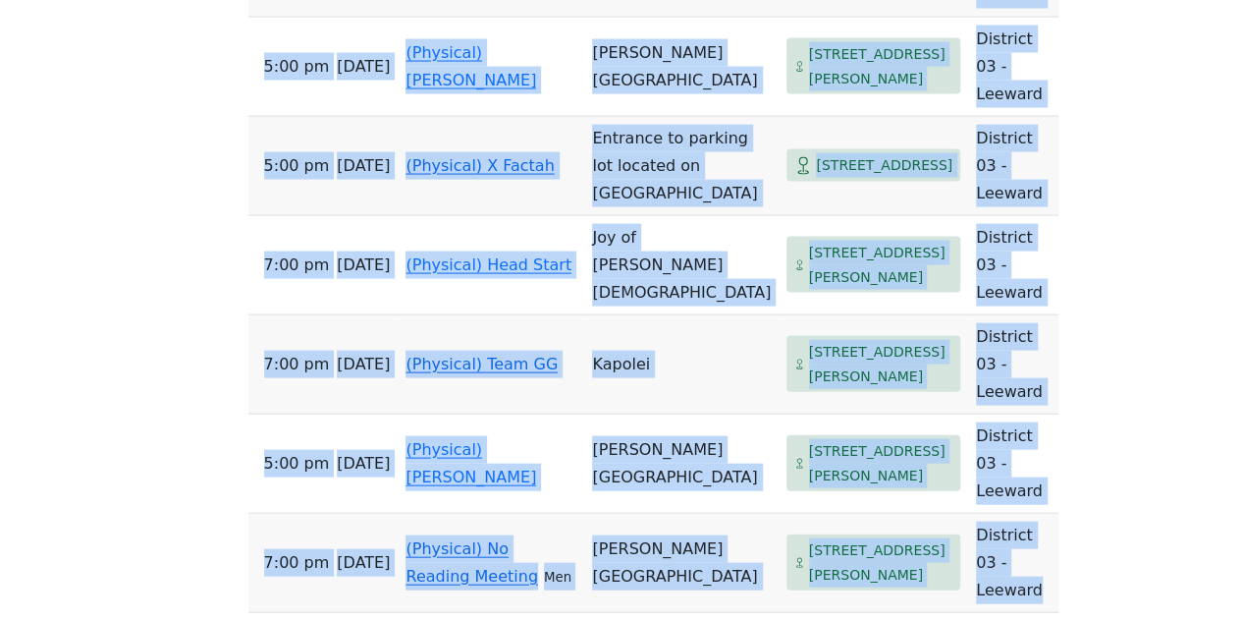
drag, startPoint x: 263, startPoint y: 206, endPoint x: 990, endPoint y: 397, distance: 751.1
copy tbody "5:00 PM [DATE] (Physical) [PERSON_NAME] Moolelo [PERSON_NAME][GEOGRAPHIC_DATA] …"
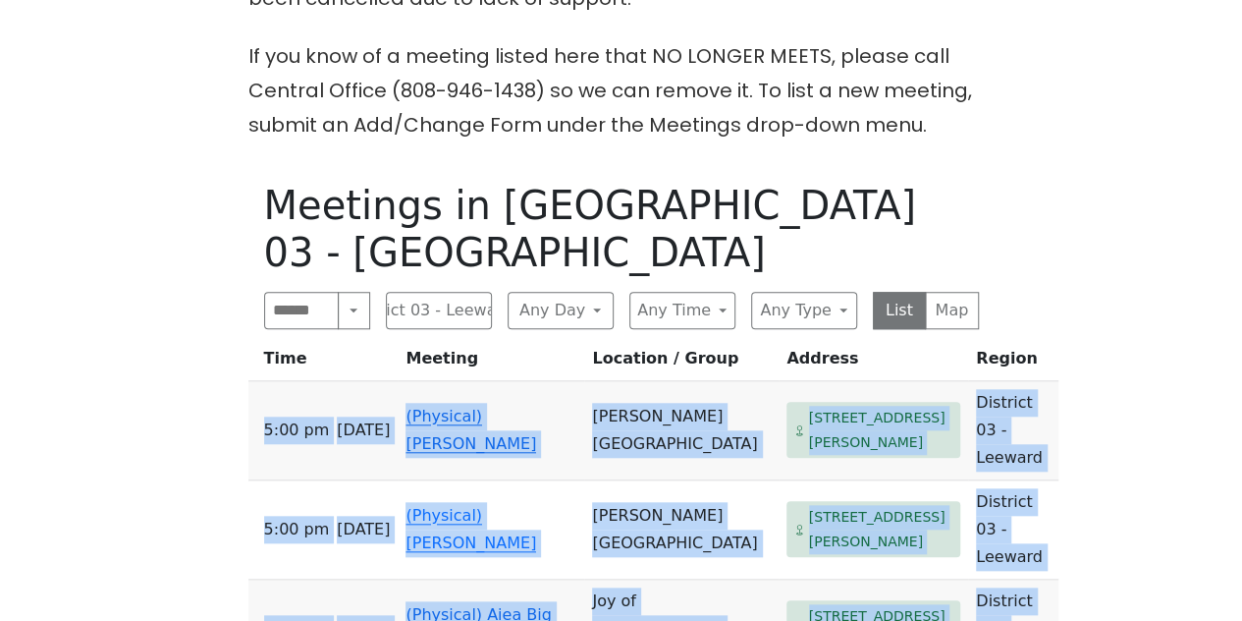
scroll to position [658, 0]
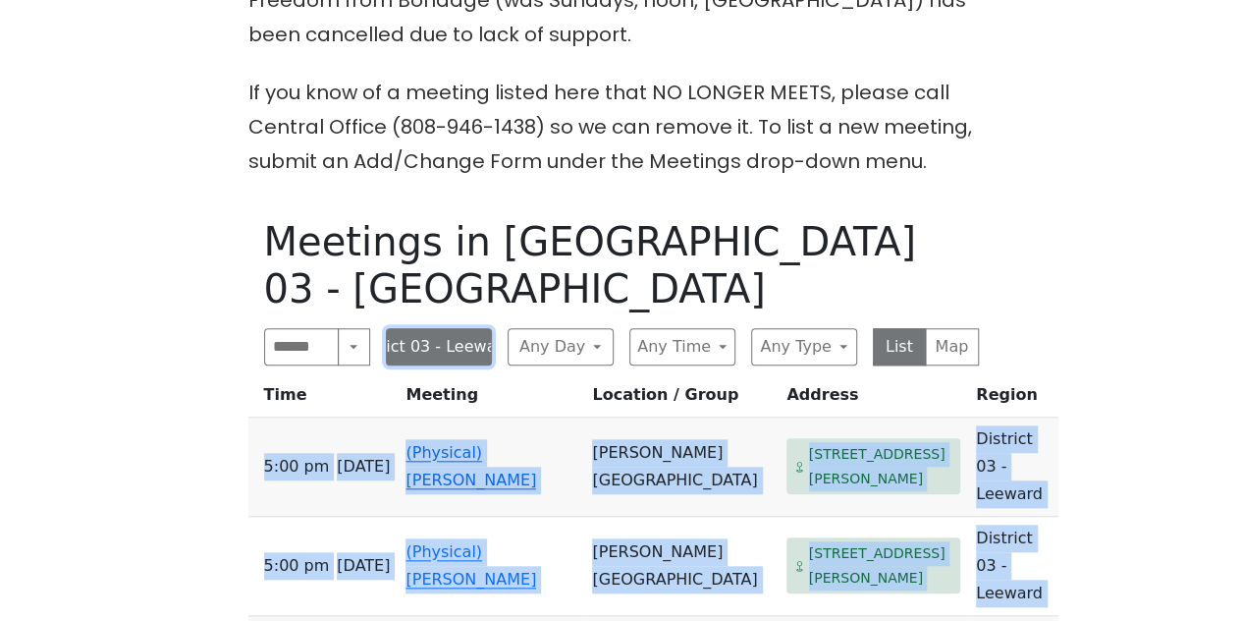
click at [464, 328] on button "District 03 - Leeward" at bounding box center [439, 346] width 106 height 37
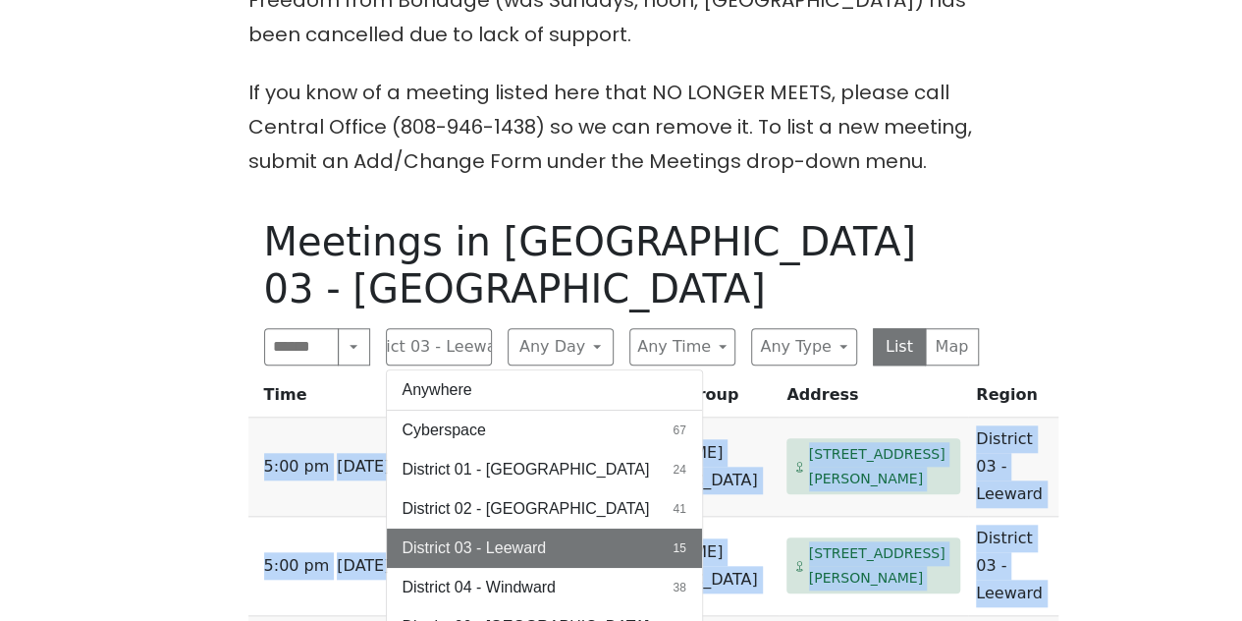
click at [469, 575] on span "District 04 - Windward" at bounding box center [479, 587] width 153 height 24
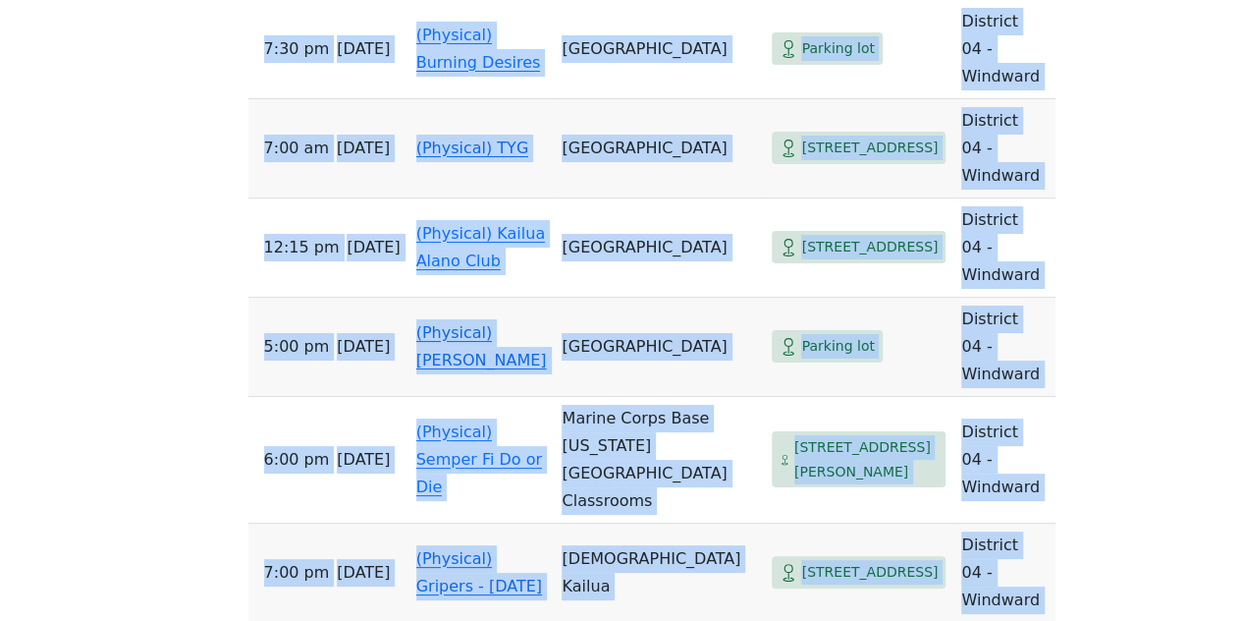
scroll to position [3693, 0]
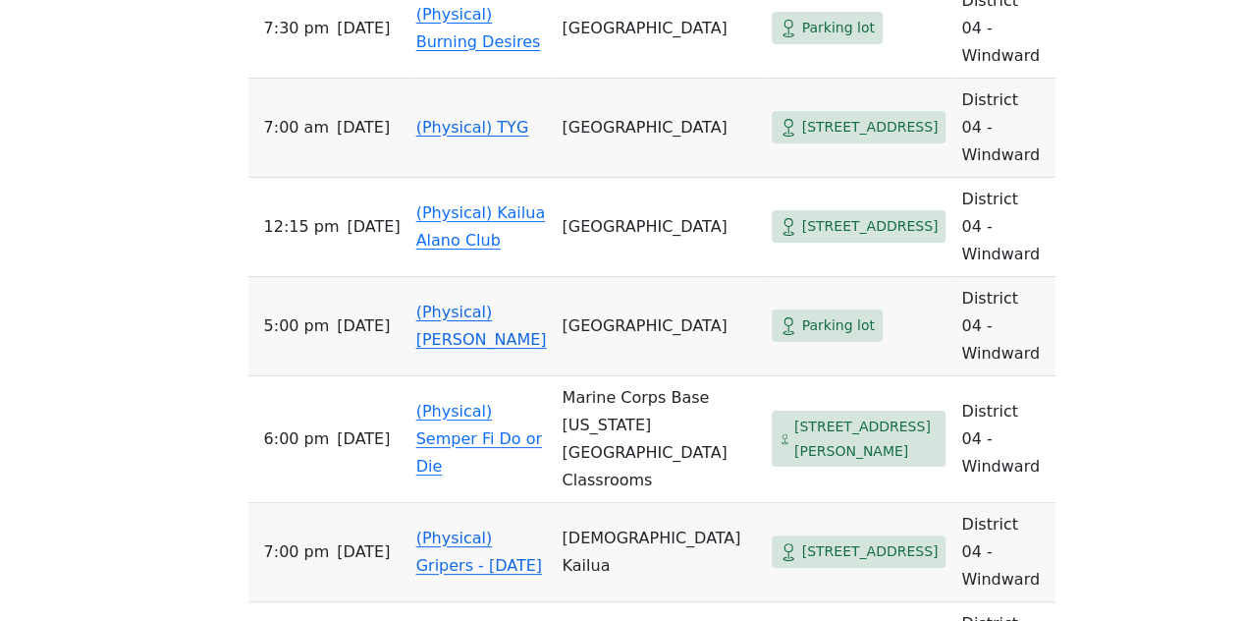
drag, startPoint x: 259, startPoint y: 403, endPoint x: 1041, endPoint y: 411, distance: 781.6
copy thead "Time Meeting Location / Group Address Region"
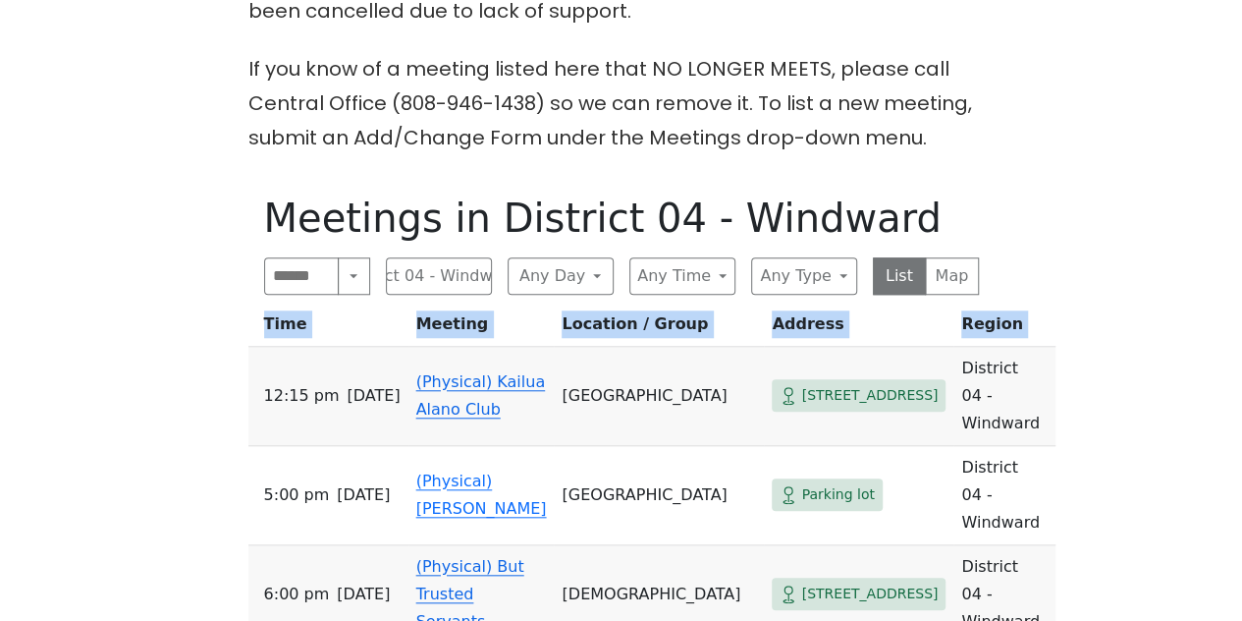
scroll to position [666, 0]
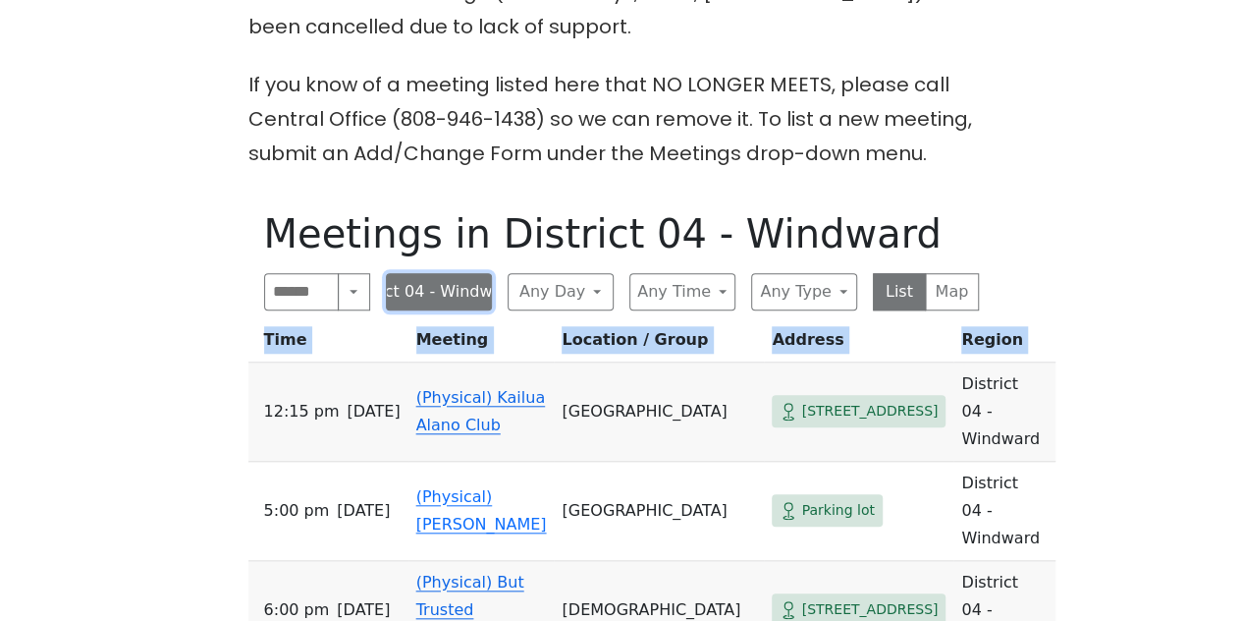
click at [466, 297] on button "District 04 - Windward" at bounding box center [439, 291] width 106 height 37
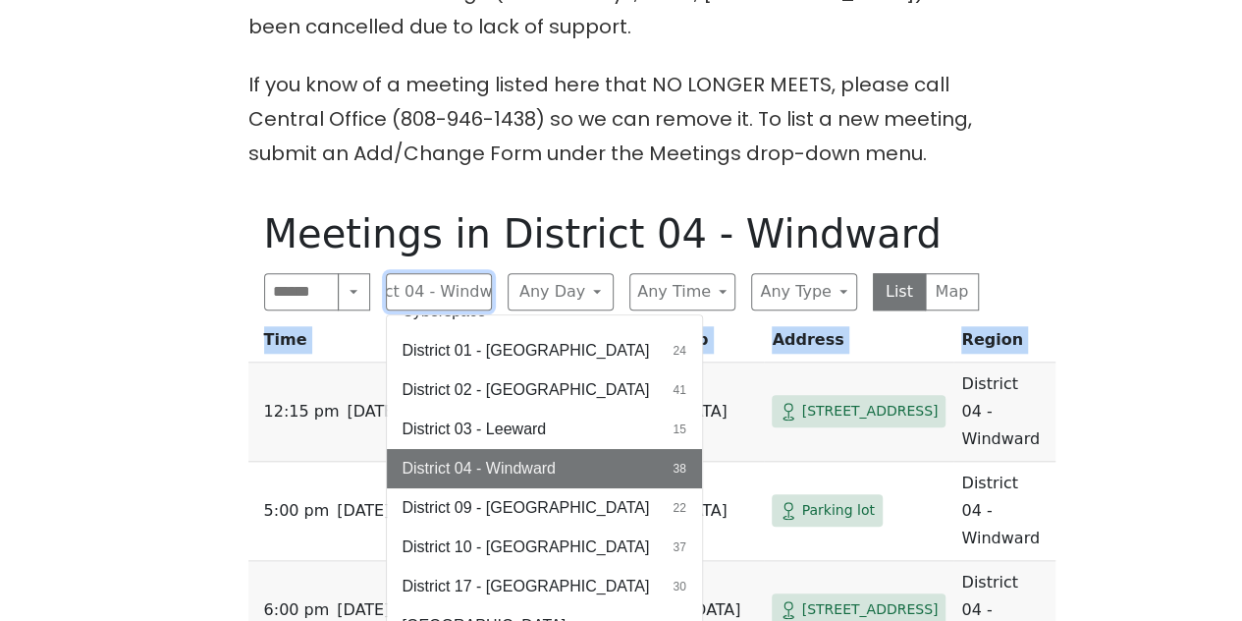
scroll to position [84, 0]
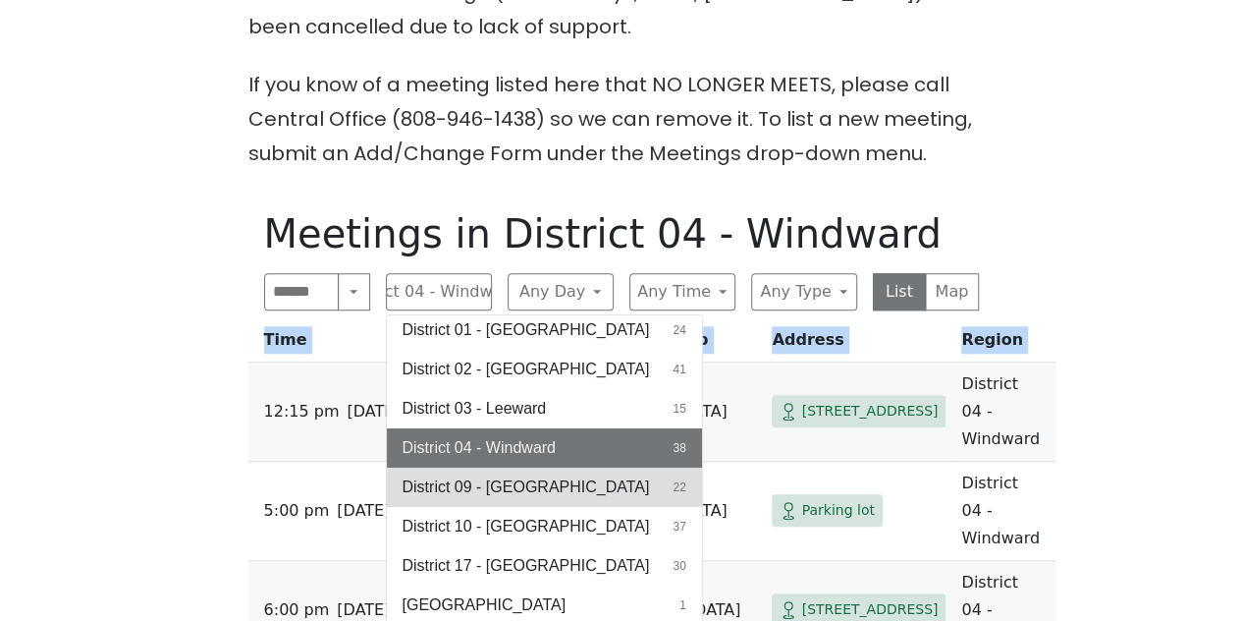
click at [534, 489] on span "District 09 - [GEOGRAPHIC_DATA]" at bounding box center [526, 487] width 247 height 24
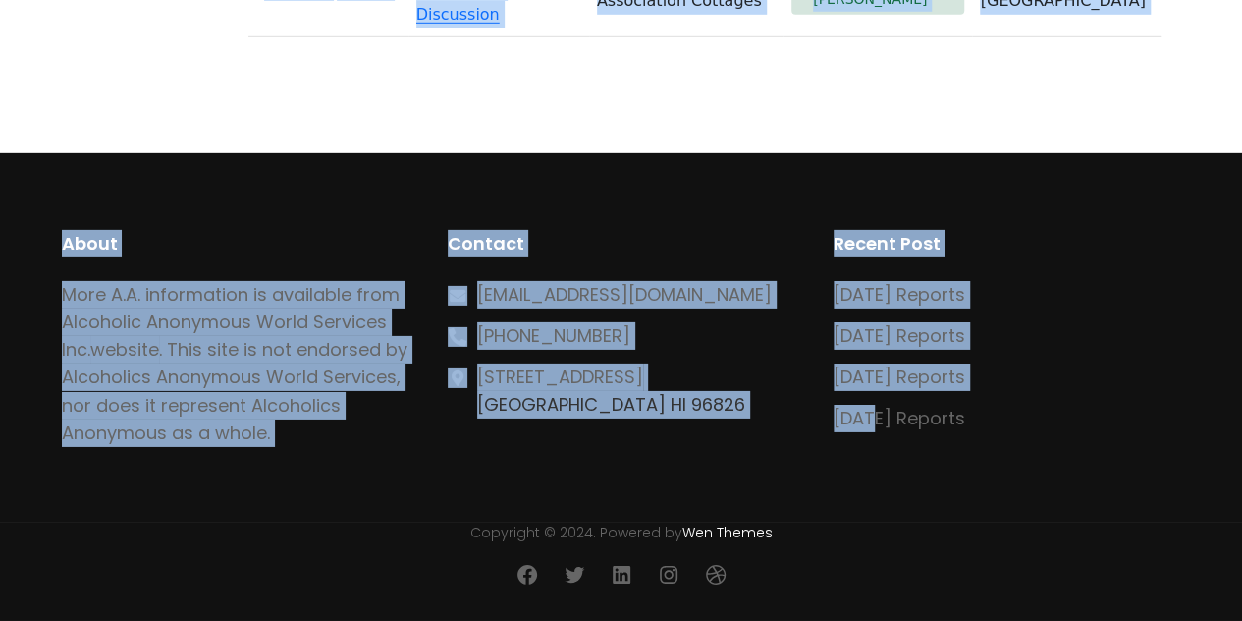
scroll to position [3743, 0]
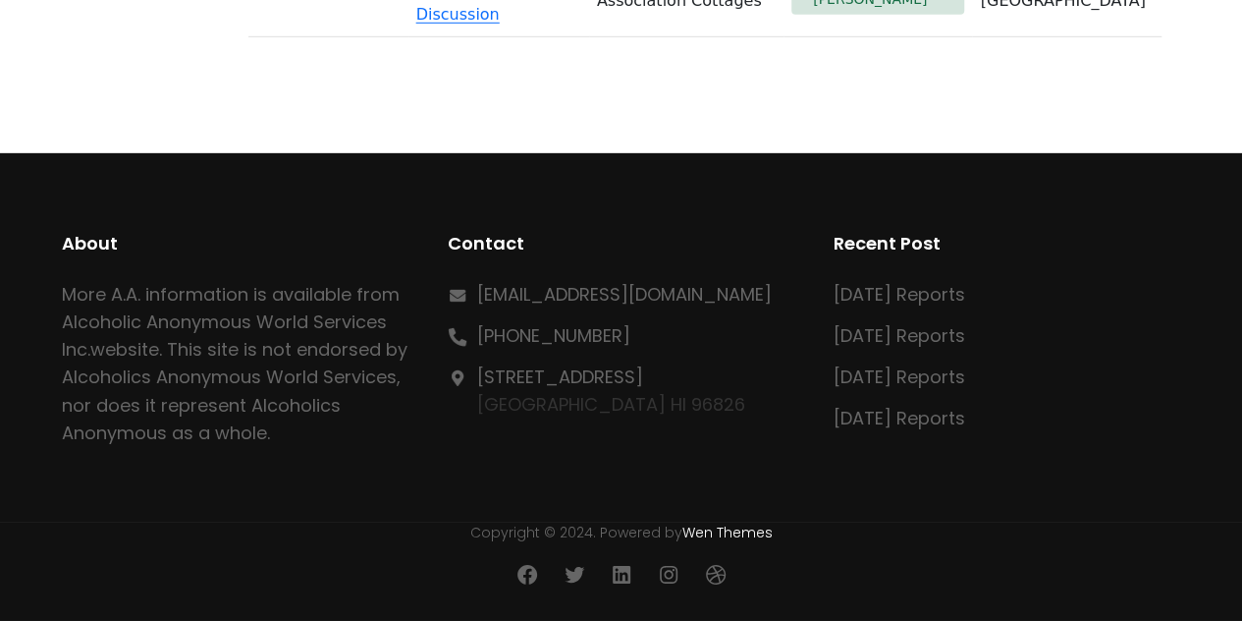
drag, startPoint x: 262, startPoint y: 471, endPoint x: 1019, endPoint y: 126, distance: 832.2
copy thead "Time Meeting Location / Group Address Region"
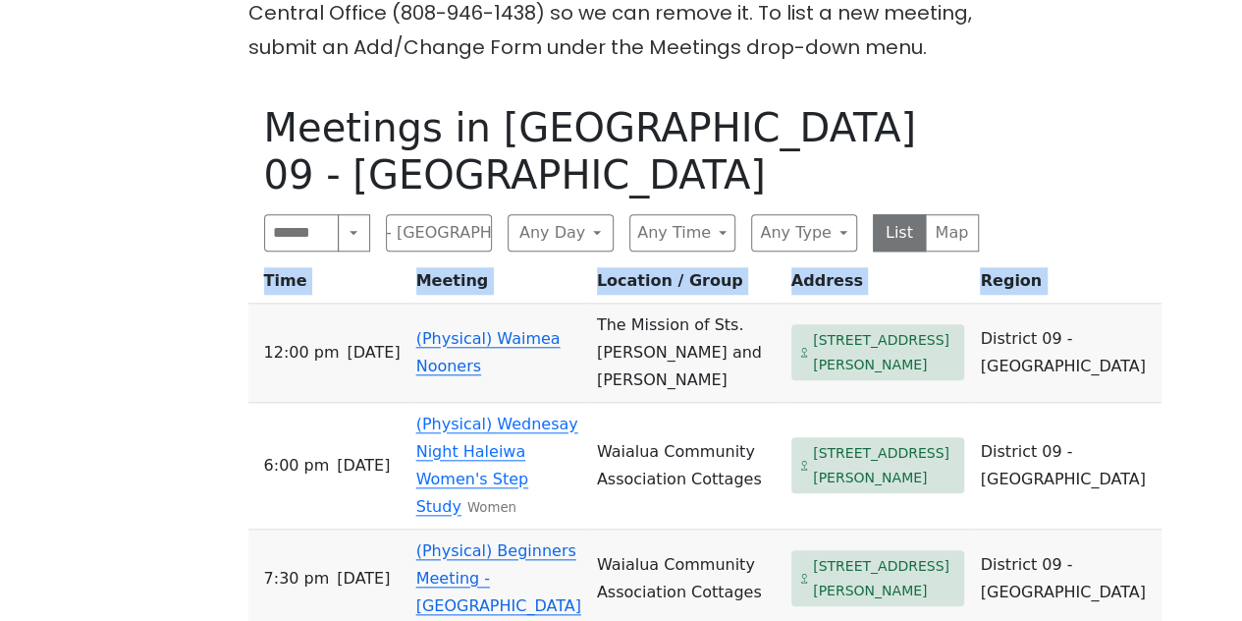
scroll to position [737, 0]
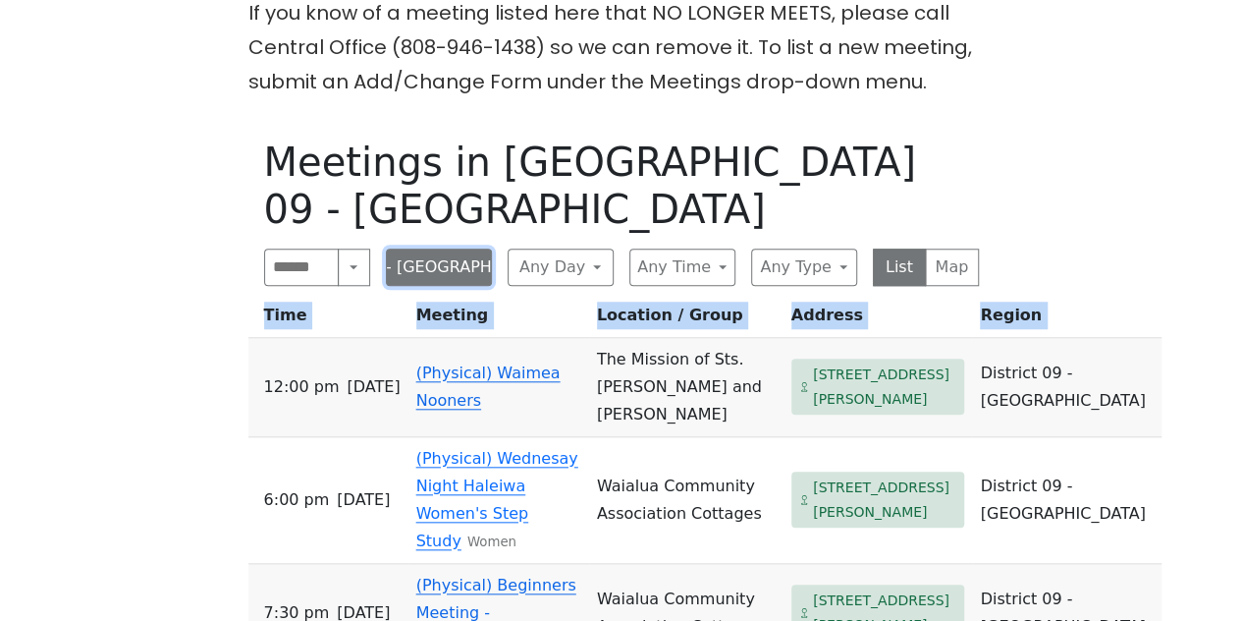
click at [447, 268] on button "District 09 - [GEOGRAPHIC_DATA]" at bounding box center [439, 266] width 106 height 37
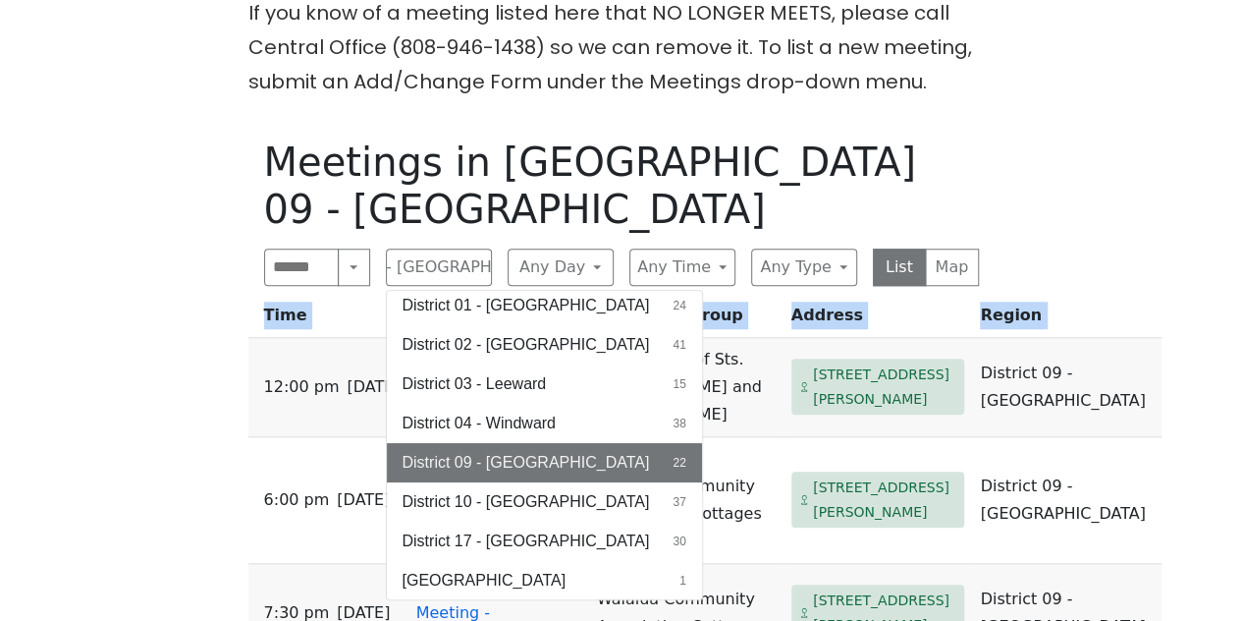
click at [457, 493] on span "District 10 - [GEOGRAPHIC_DATA]" at bounding box center [526, 502] width 247 height 24
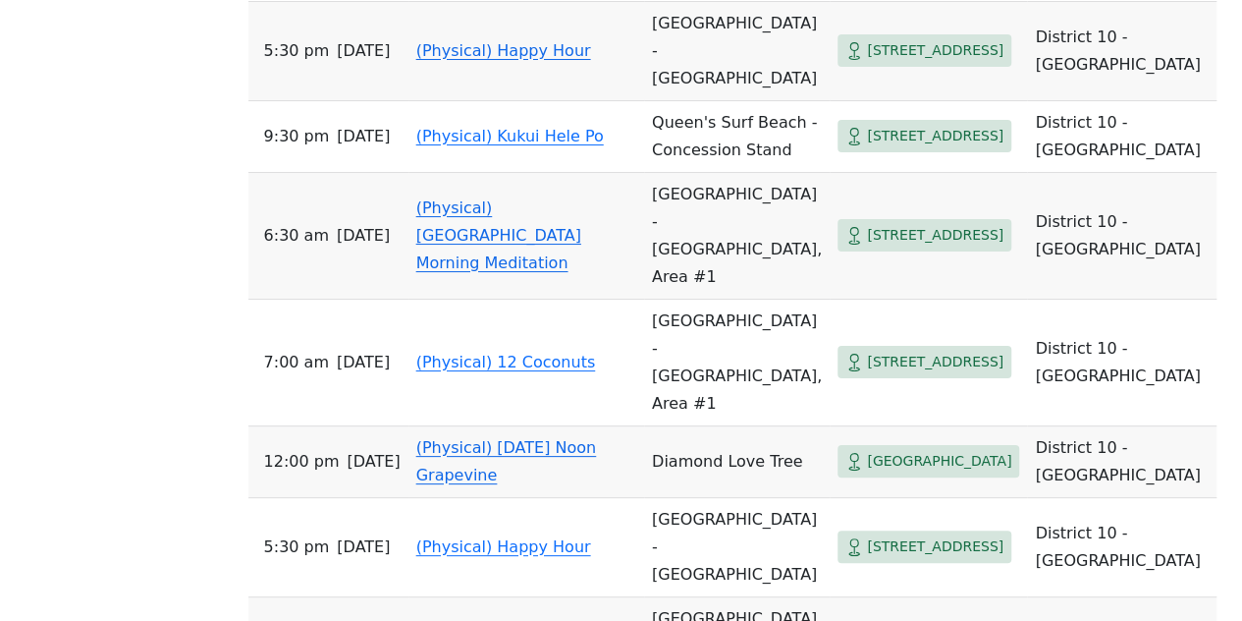
scroll to position [3753, 0]
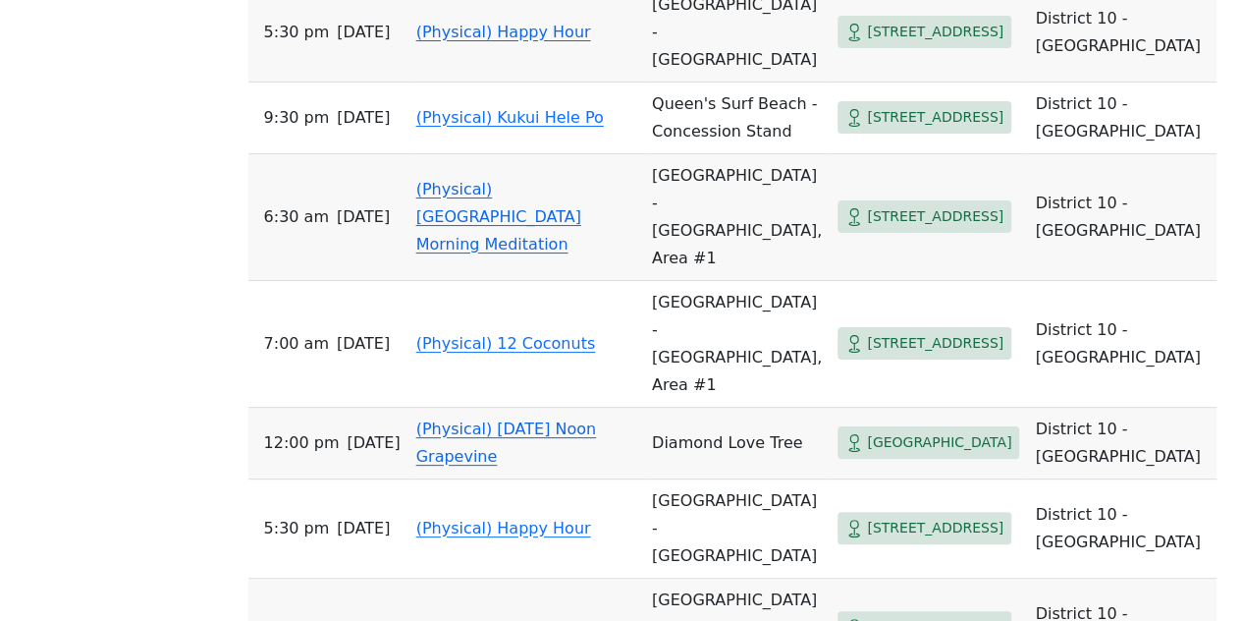
drag, startPoint x: 263, startPoint y: 323, endPoint x: 1082, endPoint y: 144, distance: 838.1
copy thead "Time Meeting Location / Group Address Region"
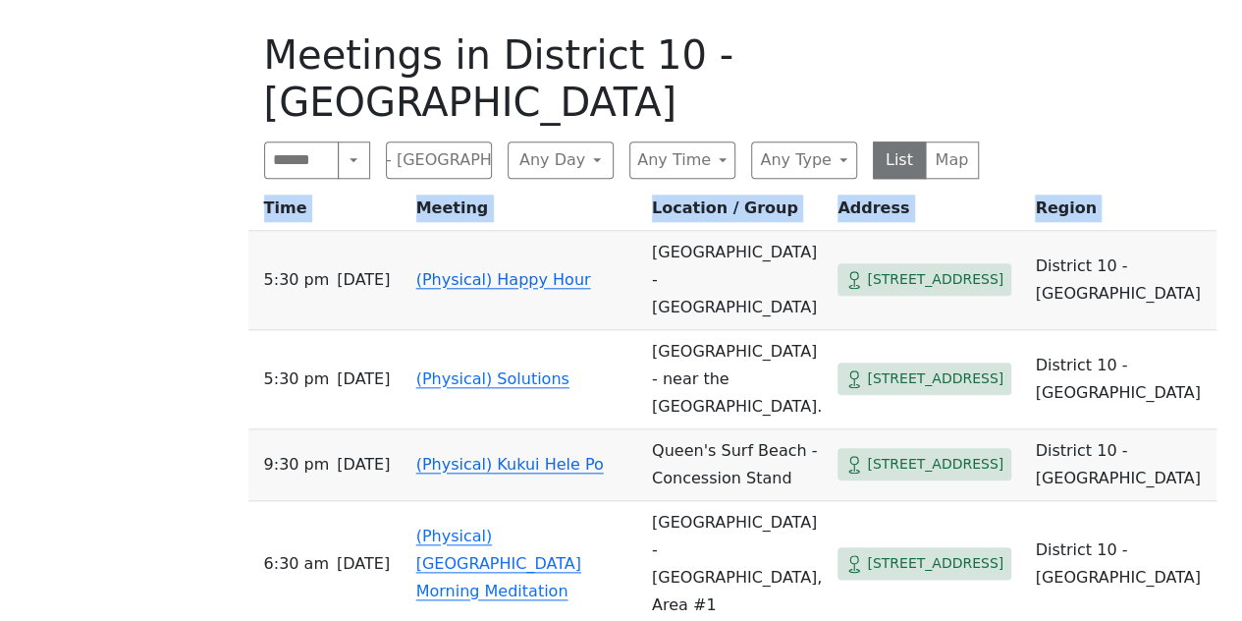
scroll to position [835, 0]
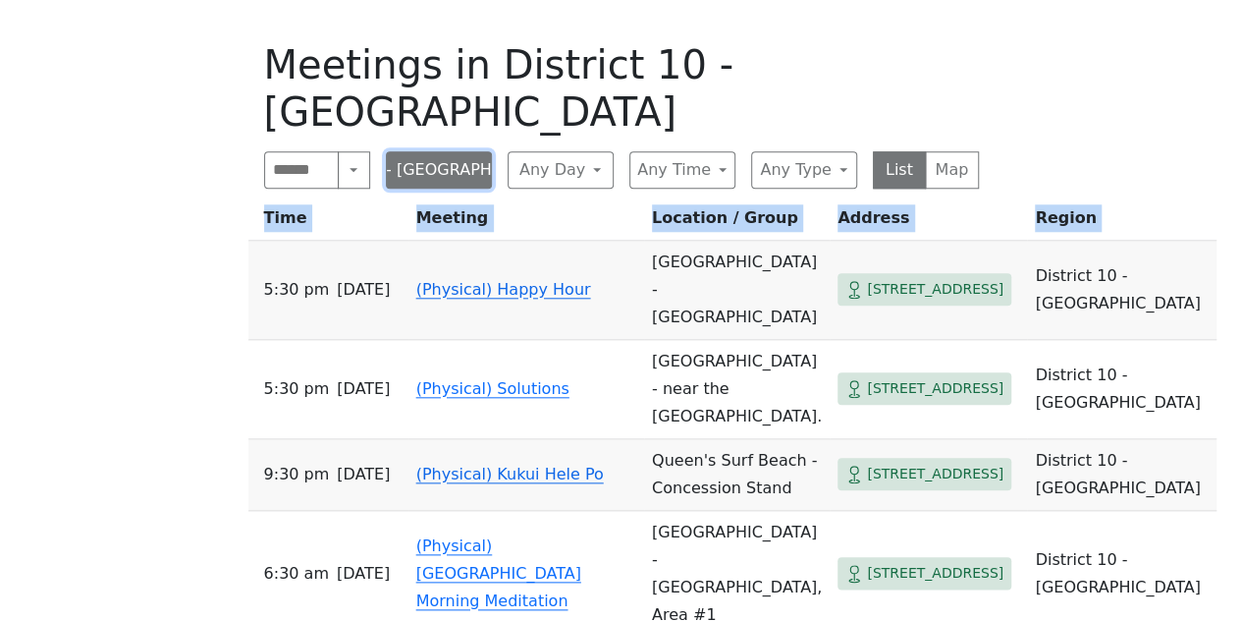
click at [410, 151] on button "District 10 - [GEOGRAPHIC_DATA]" at bounding box center [439, 169] width 106 height 37
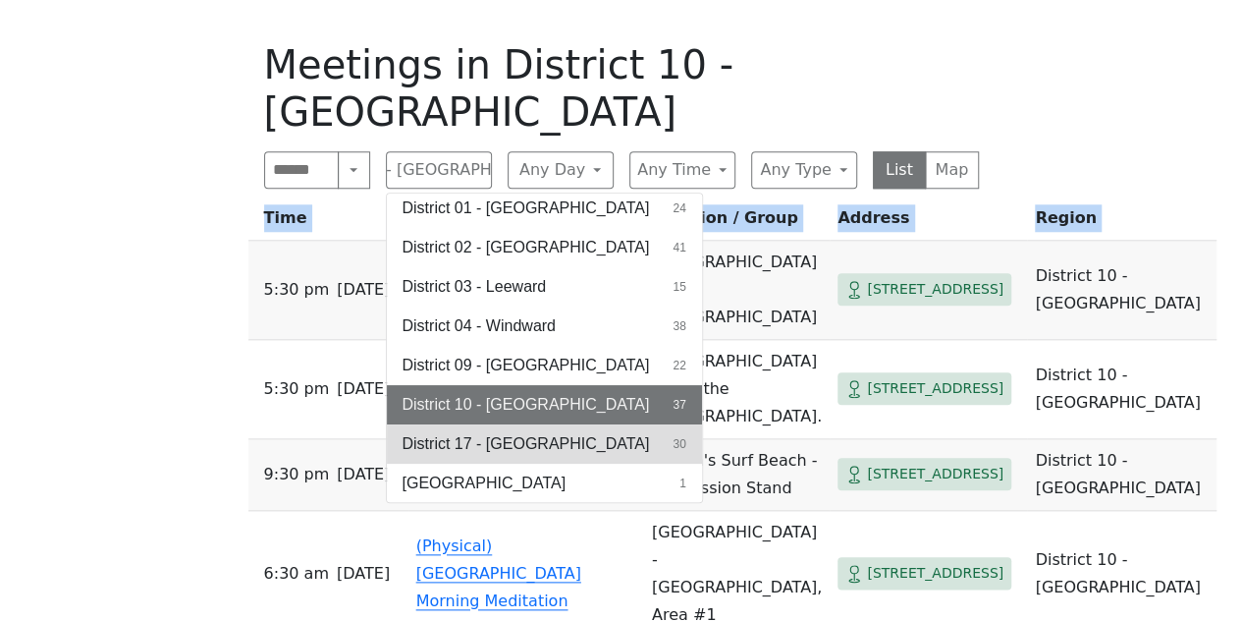
click at [419, 432] on span "District 17 - [GEOGRAPHIC_DATA]" at bounding box center [526, 444] width 247 height 24
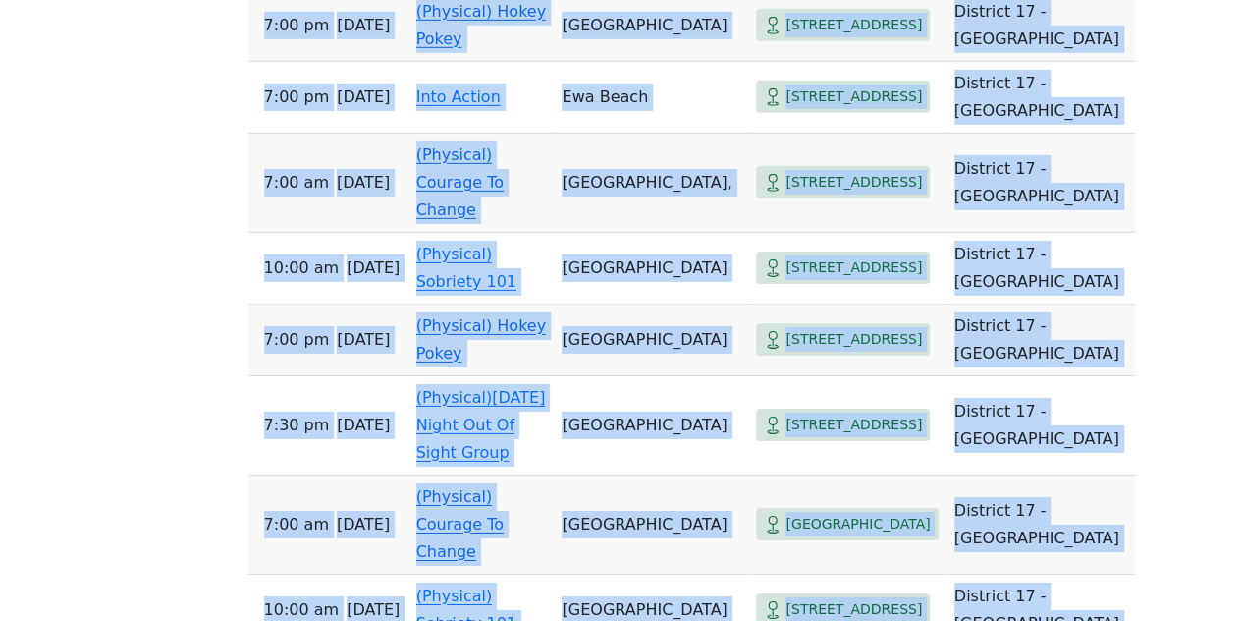
scroll to position [3092, 0]
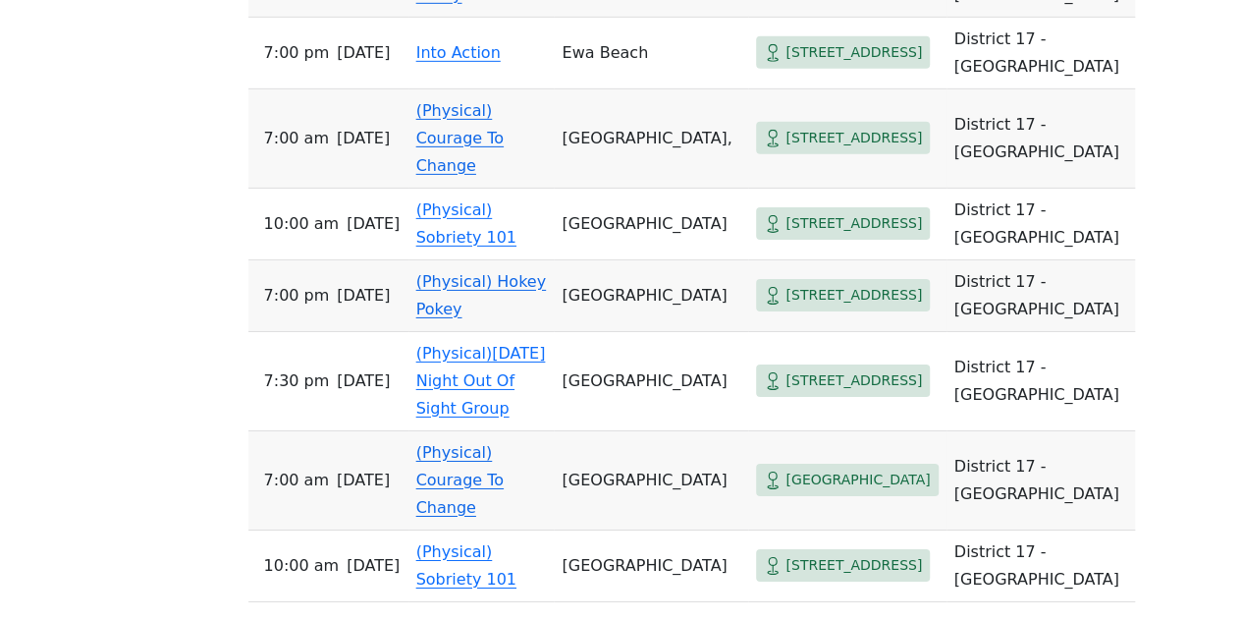
drag, startPoint x: 265, startPoint y: 226, endPoint x: 1031, endPoint y: 423, distance: 790.9
copy thead "Time Meeting Location / Group Address Region"
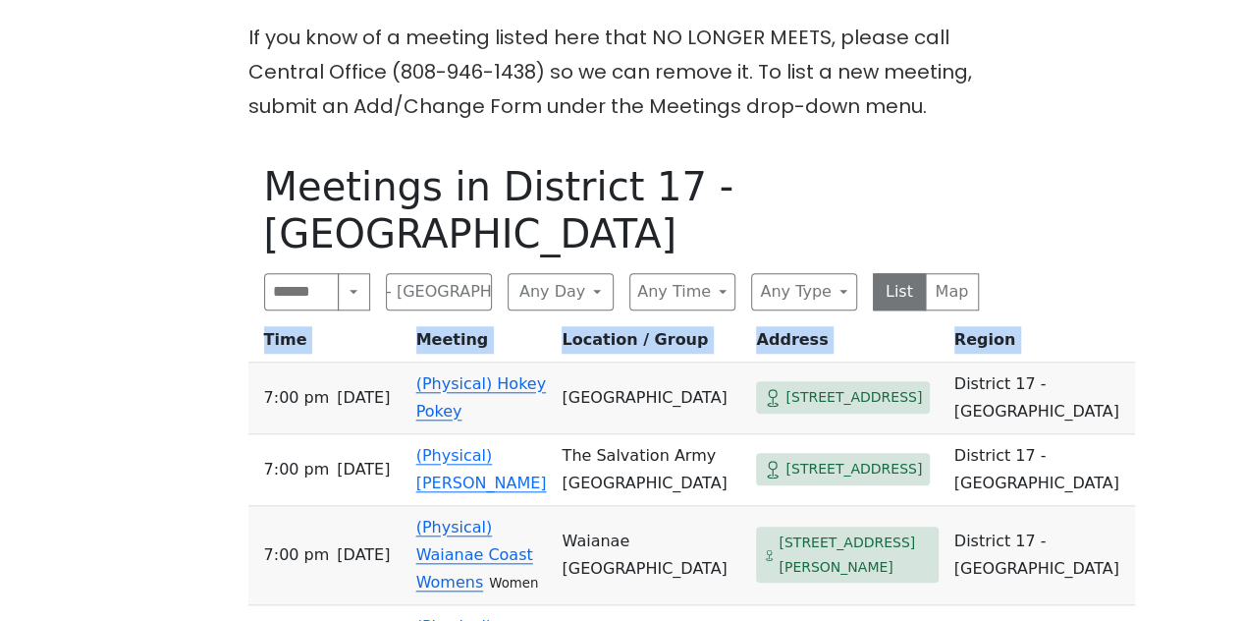
scroll to position [708, 0]
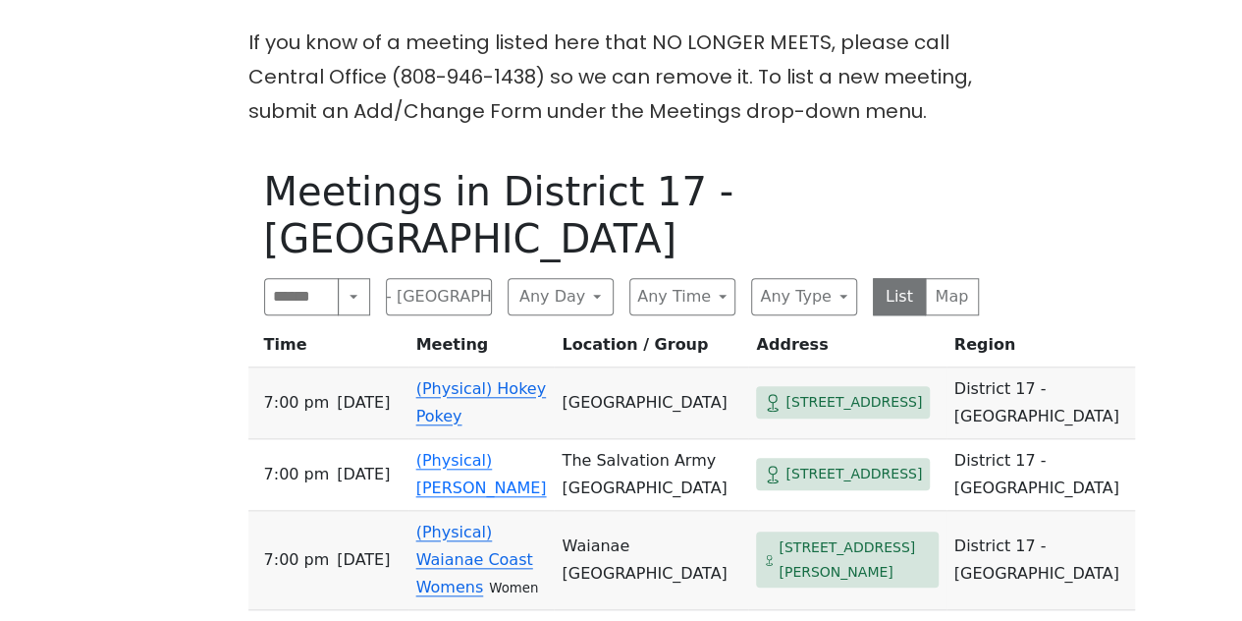
click at [494, 278] on div "Search Near Location Near [GEOGRAPHIC_DATA] 17 - [GEOGRAPHIC_DATA] Anywhere Cyb…" at bounding box center [621, 296] width 715 height 37
click at [472, 278] on button "District 17 - [GEOGRAPHIC_DATA]" at bounding box center [439, 296] width 106 height 37
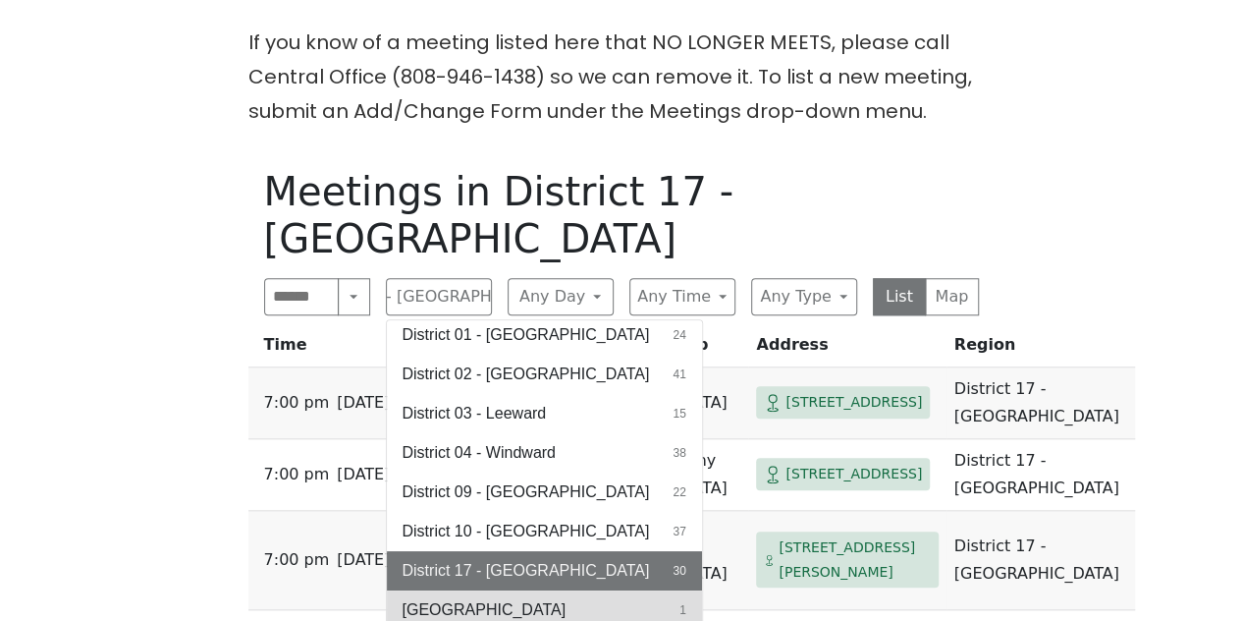
click at [595, 590] on button "[GEOGRAPHIC_DATA] 1" at bounding box center [544, 609] width 315 height 39
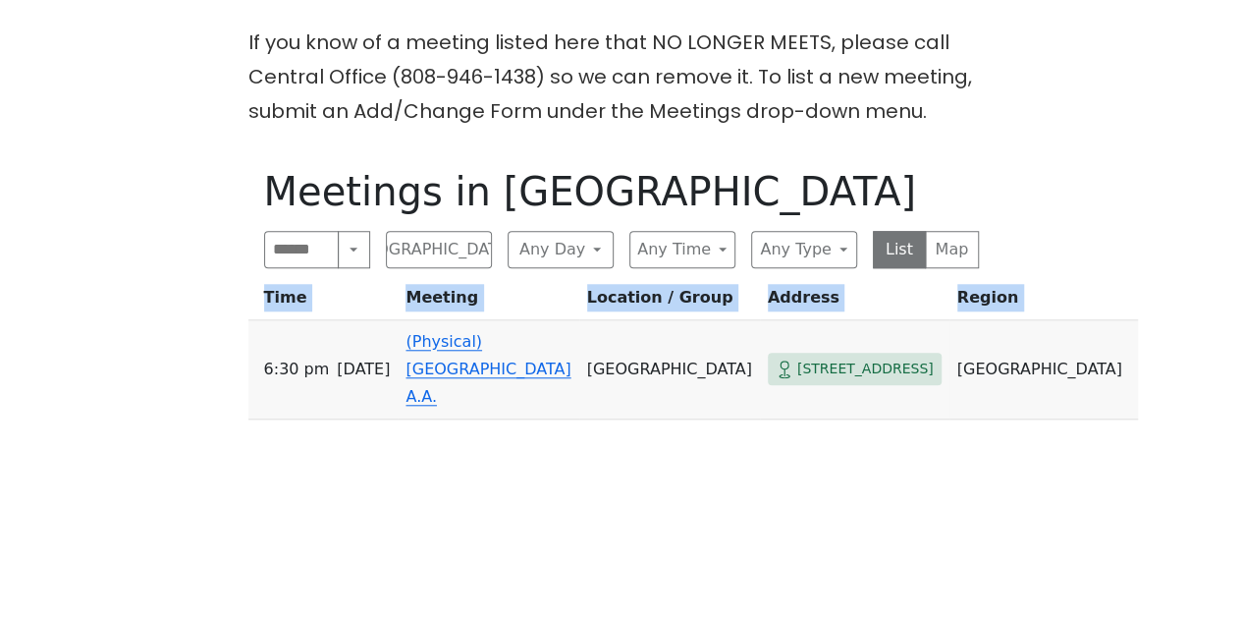
drag, startPoint x: 261, startPoint y: 352, endPoint x: 998, endPoint y: 385, distance: 737.1
click at [998, 385] on div "On [DATE] (only), the Serenity Group will meet at [DEMOGRAPHIC_DATA] at [STREET…" at bounding box center [621, 318] width 1118 height 955
copy thead "Time Meeting Location / Group Address Region"
click at [475, 248] on button "[GEOGRAPHIC_DATA]" at bounding box center [439, 249] width 106 height 37
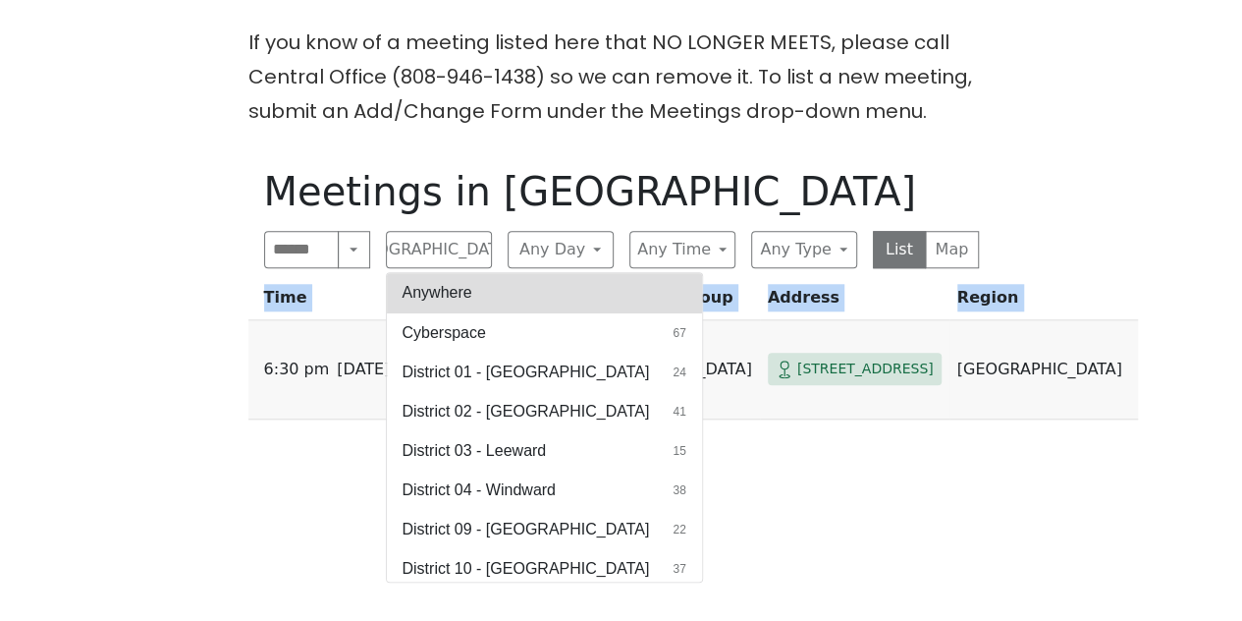
click at [499, 286] on button "Anywhere" at bounding box center [544, 292] width 315 height 39
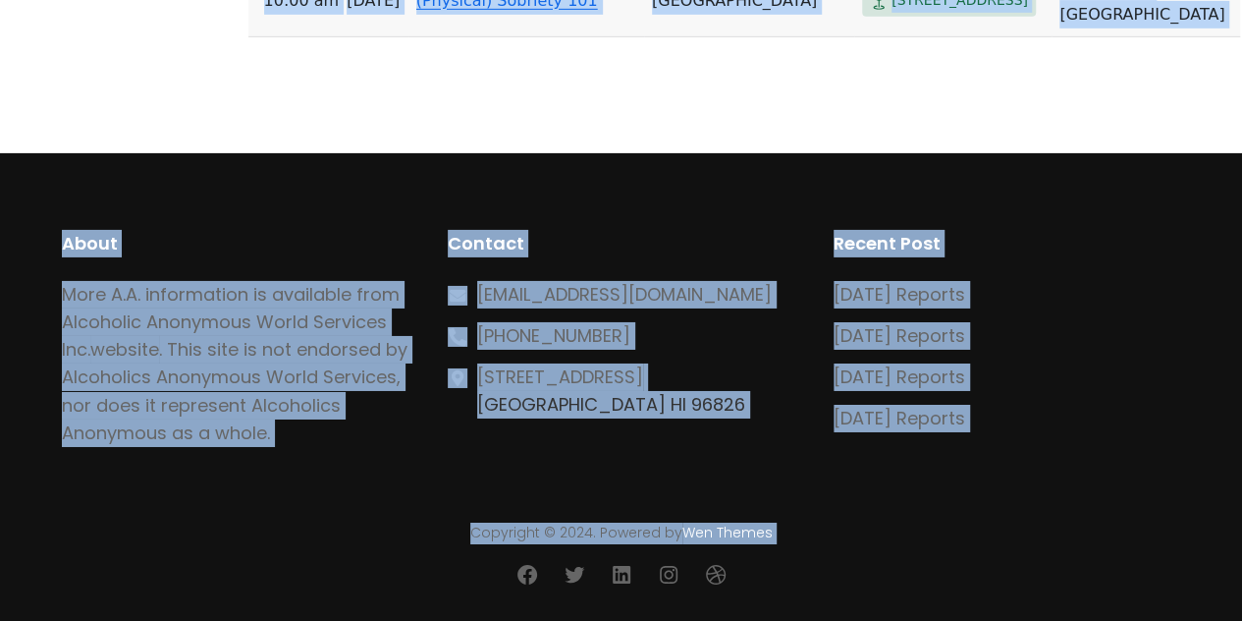
scroll to position [25257, 0]
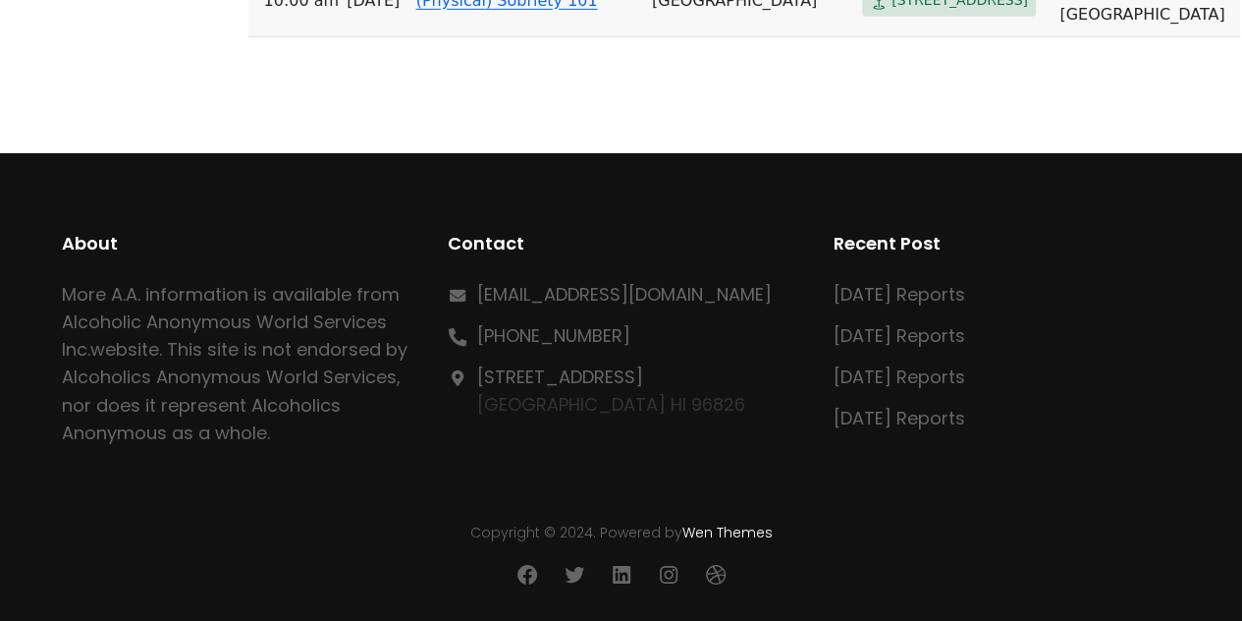
drag, startPoint x: 267, startPoint y: 392, endPoint x: 990, endPoint y: 51, distance: 798.9
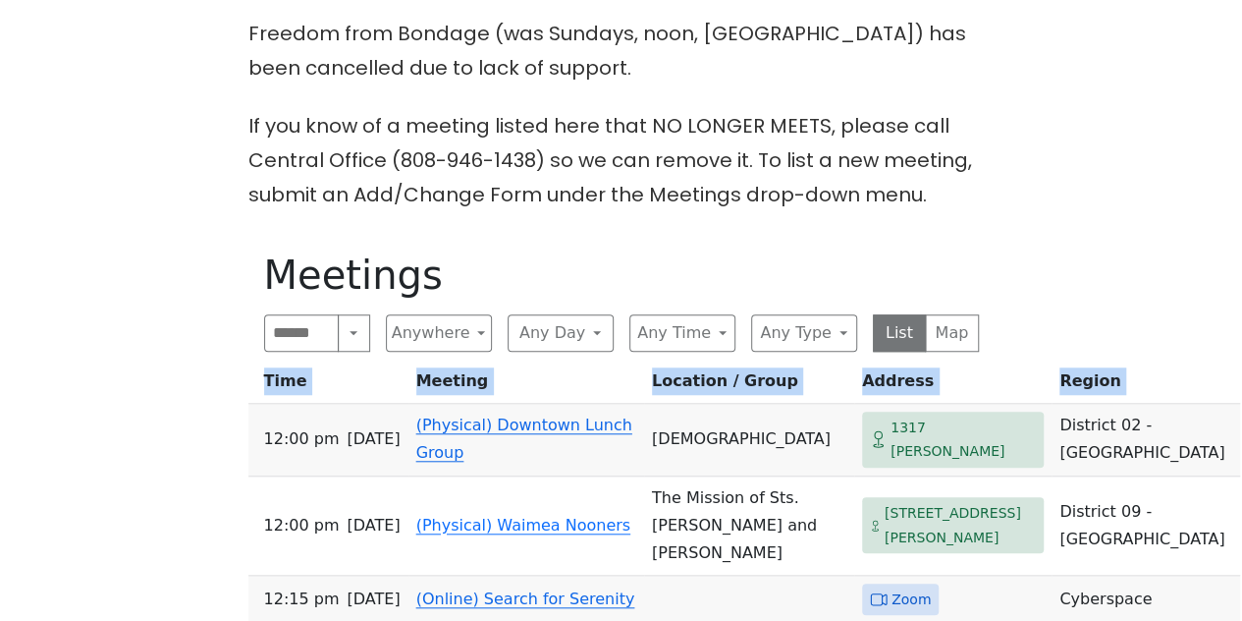
scroll to position [740, 0]
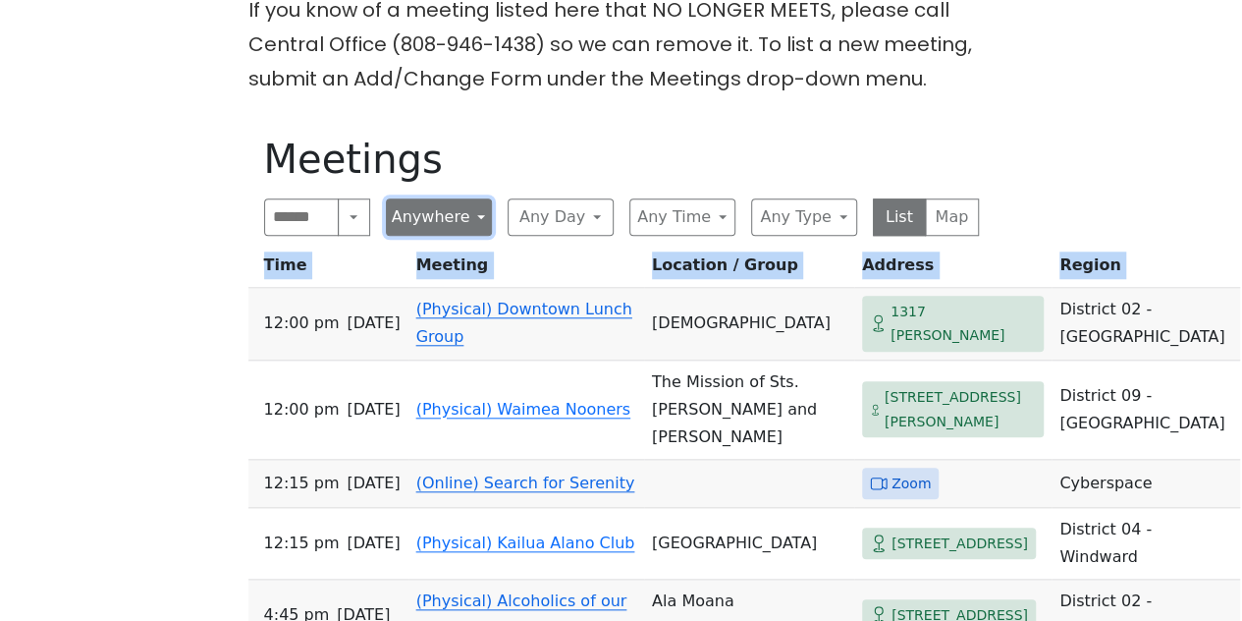
click at [476, 215] on button "Anywhere" at bounding box center [439, 216] width 106 height 37
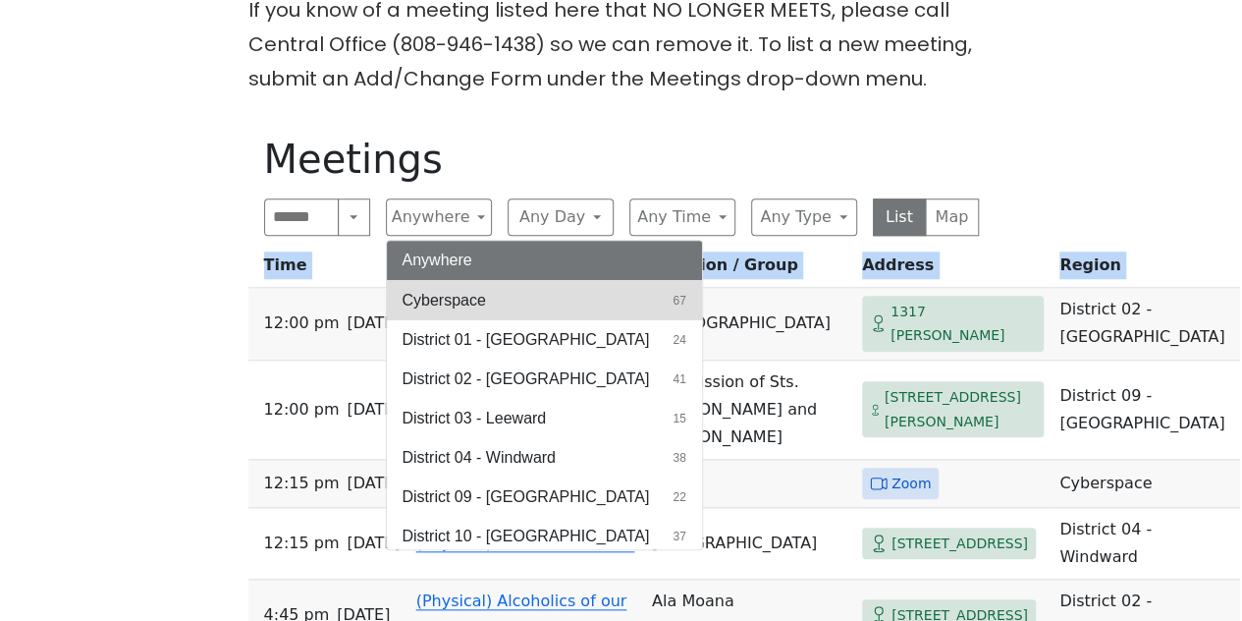
click at [461, 296] on span "Cyberspace" at bounding box center [444, 301] width 83 height 24
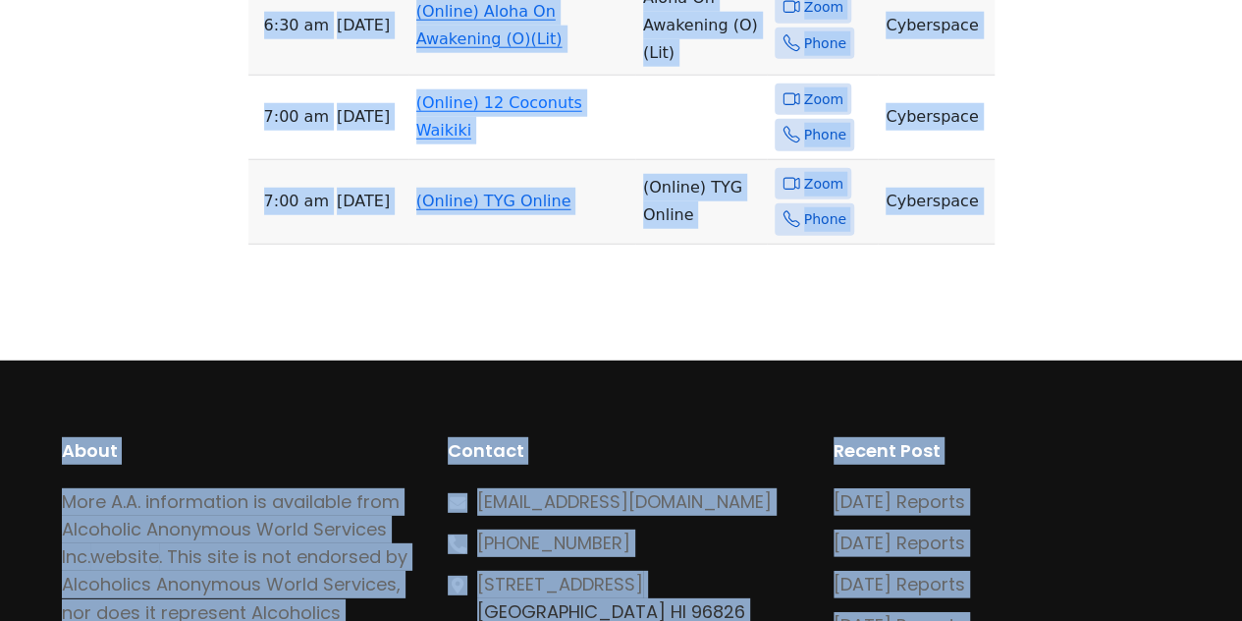
scroll to position [6376, 0]
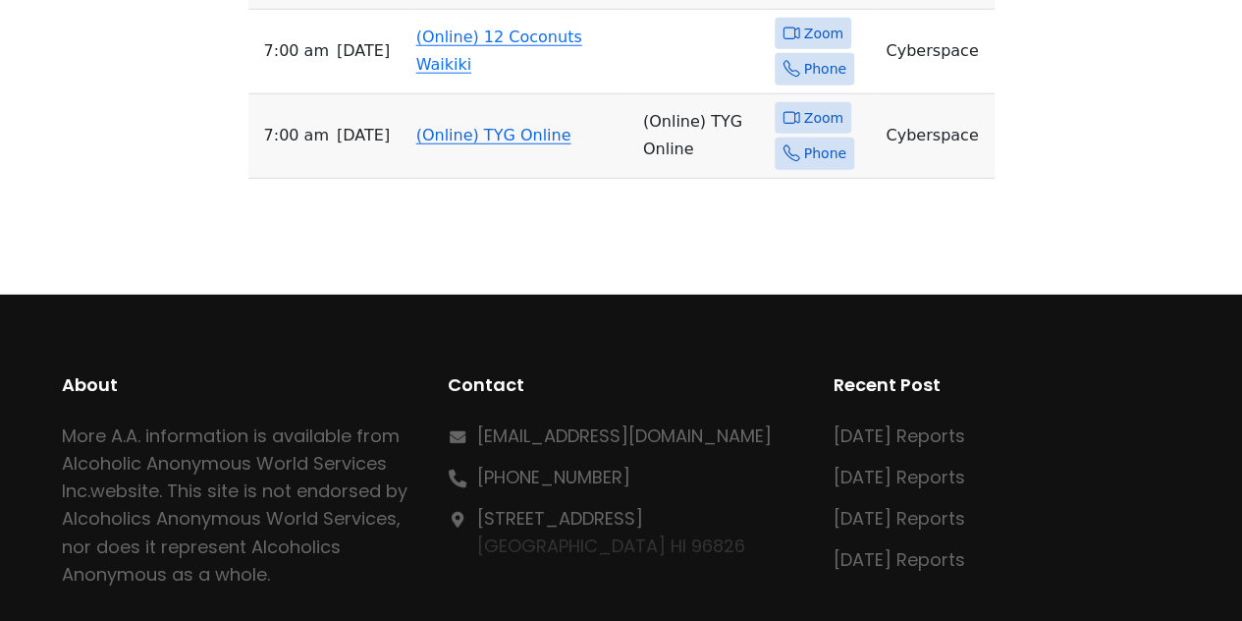
drag, startPoint x: 265, startPoint y: 309, endPoint x: 1005, endPoint y: 44, distance: 786.4
copy thead "Time Meeting Location / Group Address Region"
